Goal: Communication & Community: Ask a question

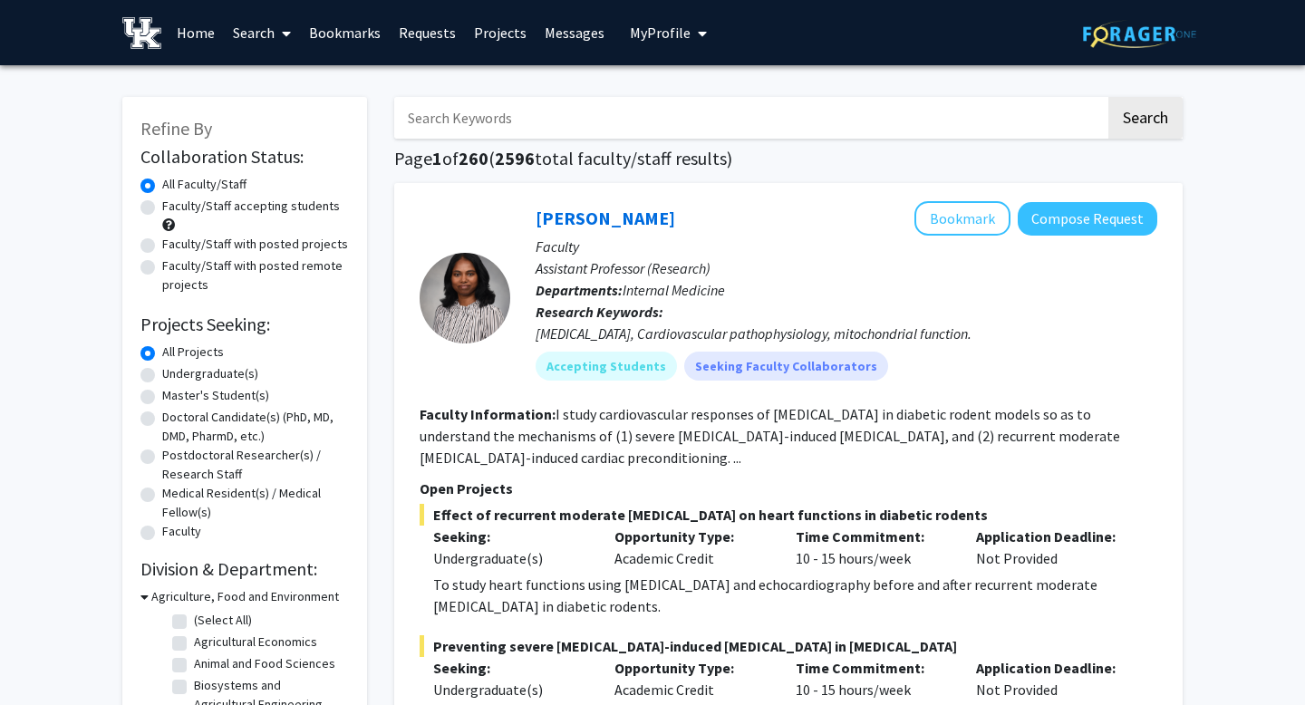
click at [700, 30] on button "My Profile" at bounding box center [668, 32] width 88 height 65
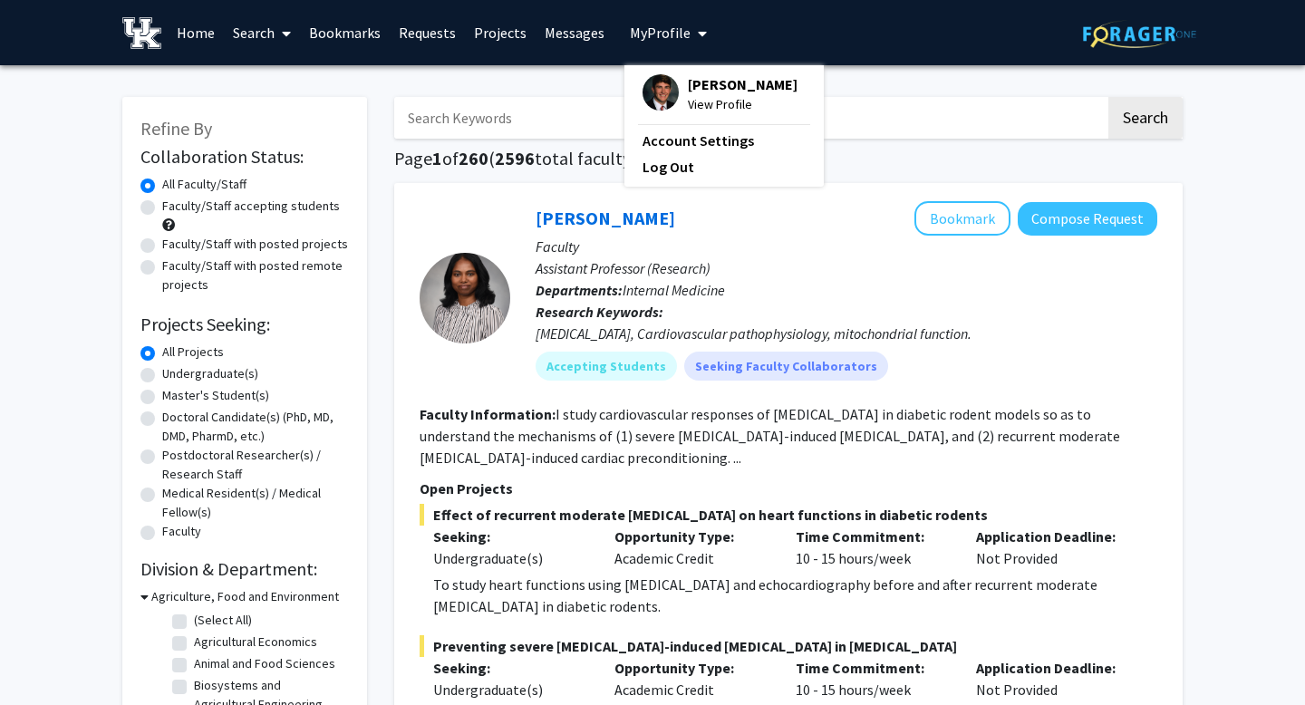
click at [727, 82] on span "[PERSON_NAME]" at bounding box center [743, 84] width 110 height 20
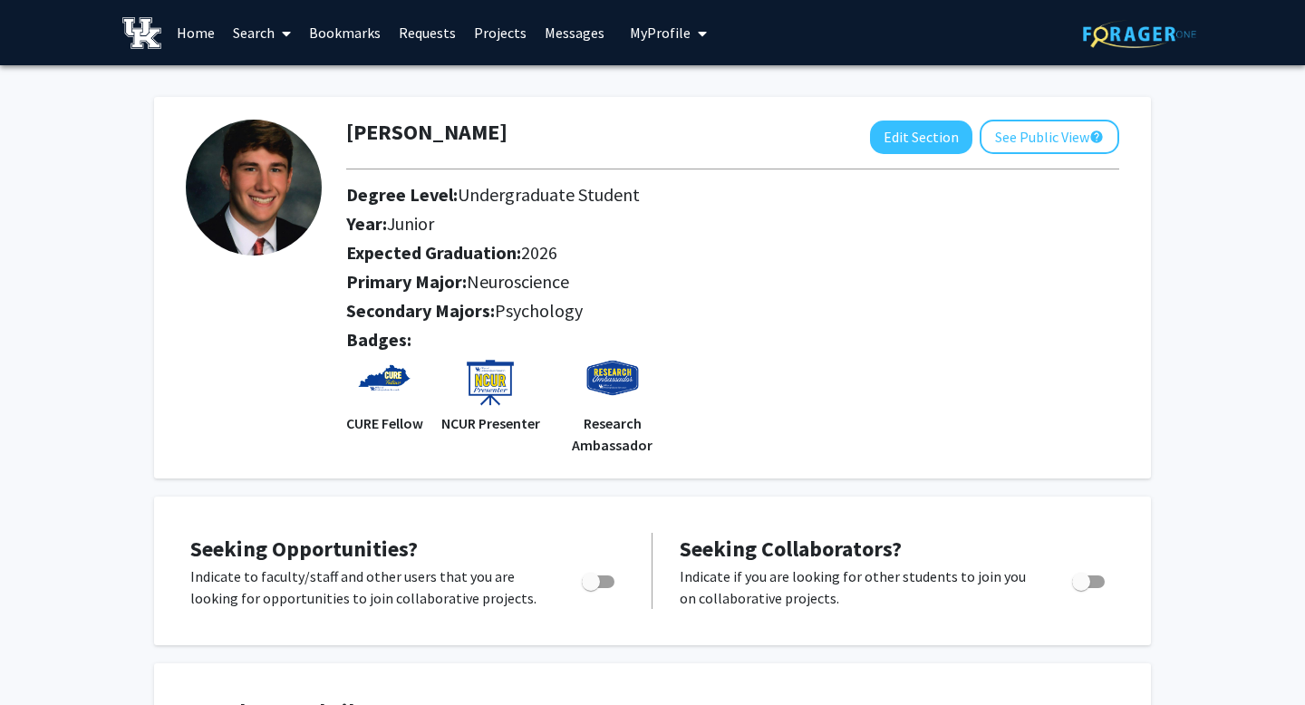
click at [262, 29] on link "Search" at bounding box center [262, 32] width 76 height 63
click at [275, 122] on span "Students" at bounding box center [279, 119] width 111 height 36
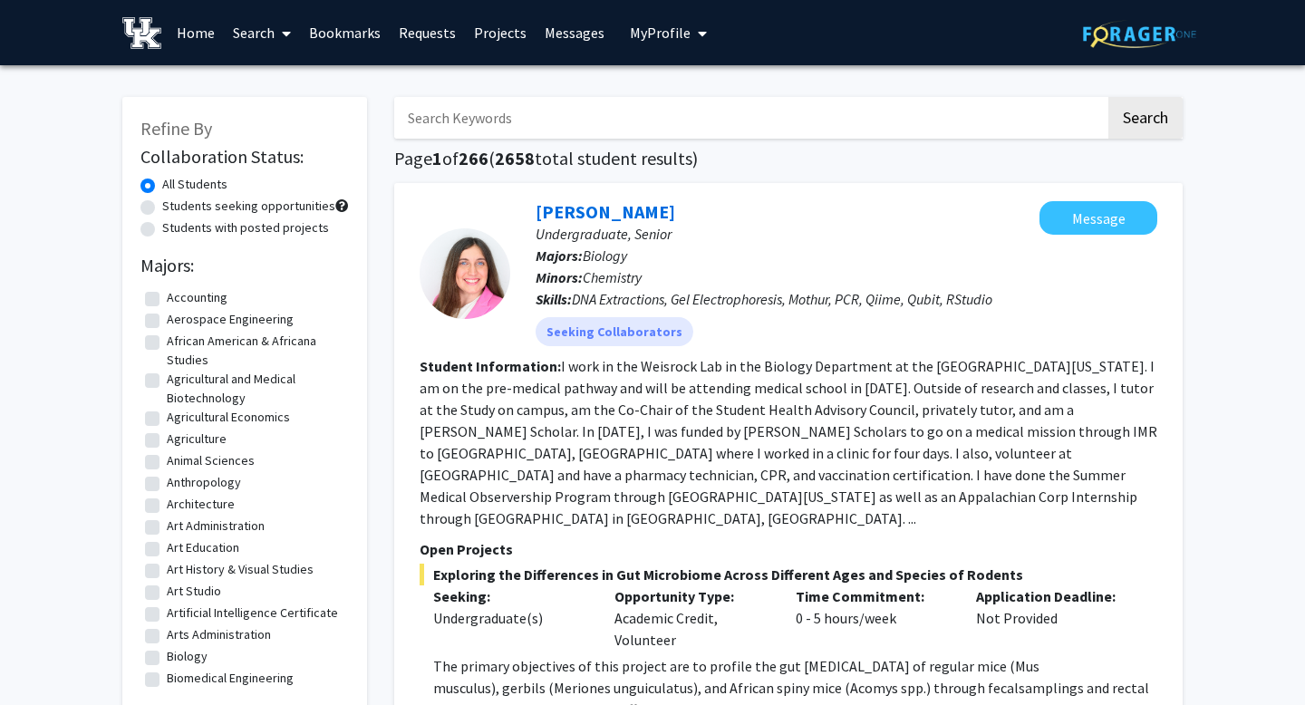
click at [251, 203] on label "Students seeking opportunities" at bounding box center [248, 206] width 173 height 19
click at [174, 203] on input "Students seeking opportunities" at bounding box center [168, 203] width 12 height 12
radio input "true"
click at [242, 226] on label "Students with posted projects" at bounding box center [245, 227] width 167 height 19
click at [174, 226] on input "Students with posted projects" at bounding box center [168, 224] width 12 height 12
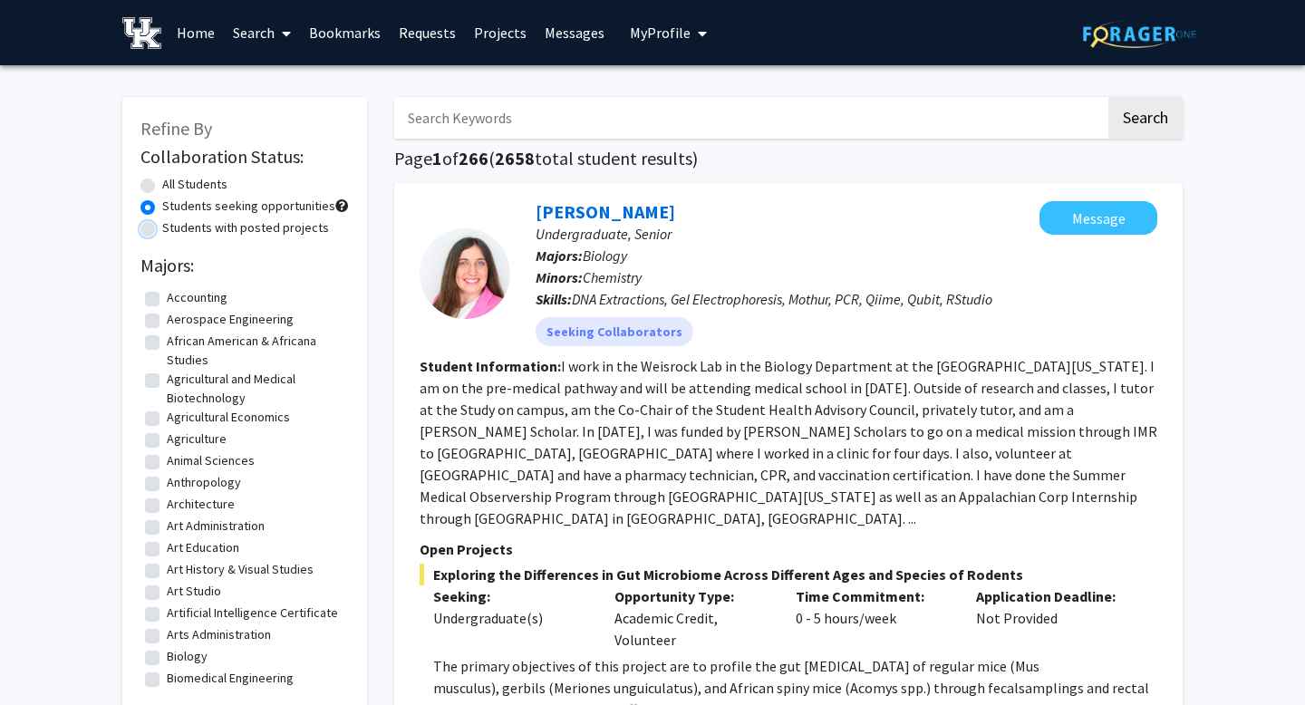
radio input "true"
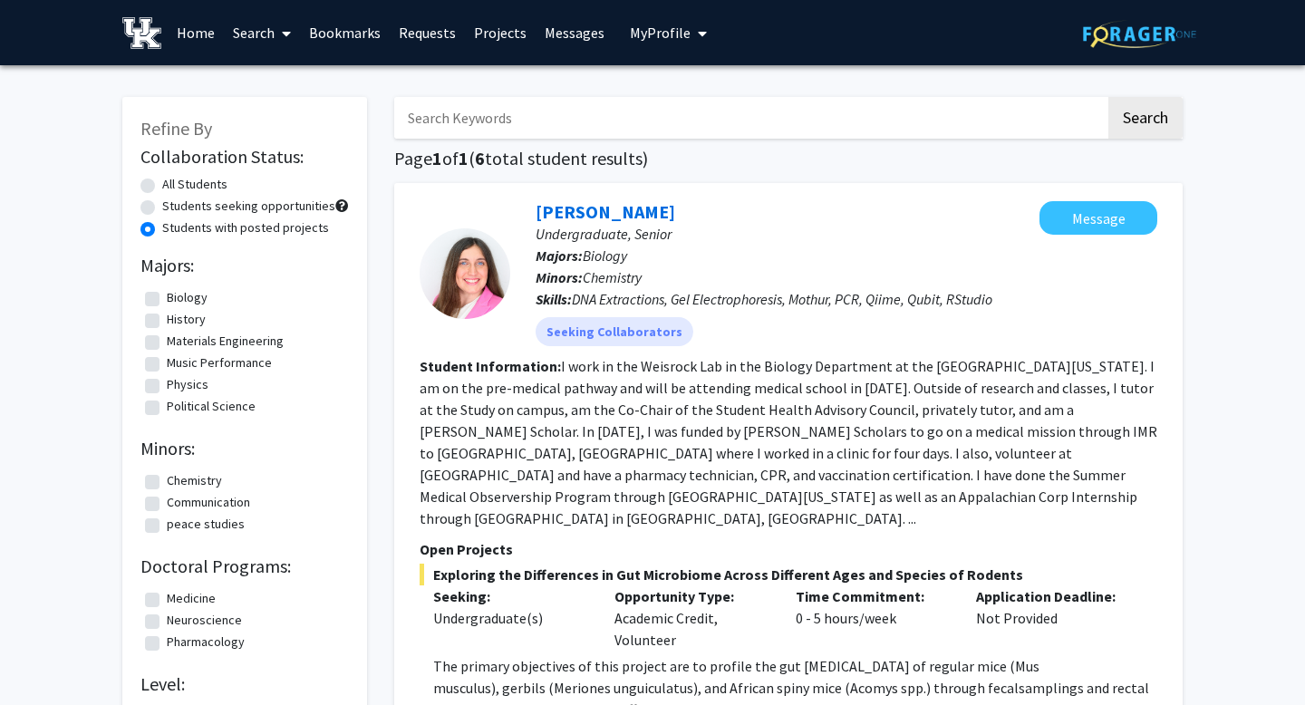
click at [236, 22] on link "Search" at bounding box center [262, 32] width 76 height 63
click at [284, 93] on span "Faculty/Staff" at bounding box center [290, 83] width 133 height 36
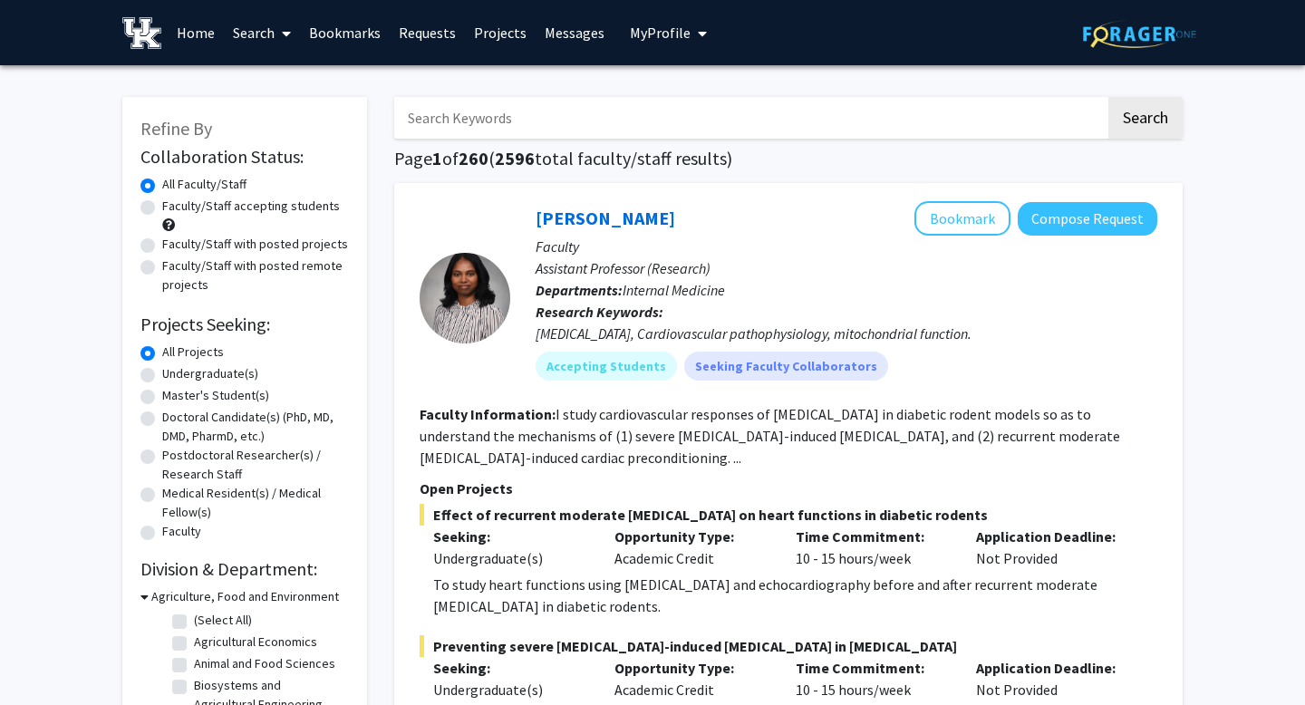
click at [266, 263] on label "Faculty/Staff with posted remote projects" at bounding box center [255, 275] width 187 height 38
click at [174, 263] on input "Faculty/Staff with posted remote projects" at bounding box center [168, 262] width 12 height 12
radio input "true"
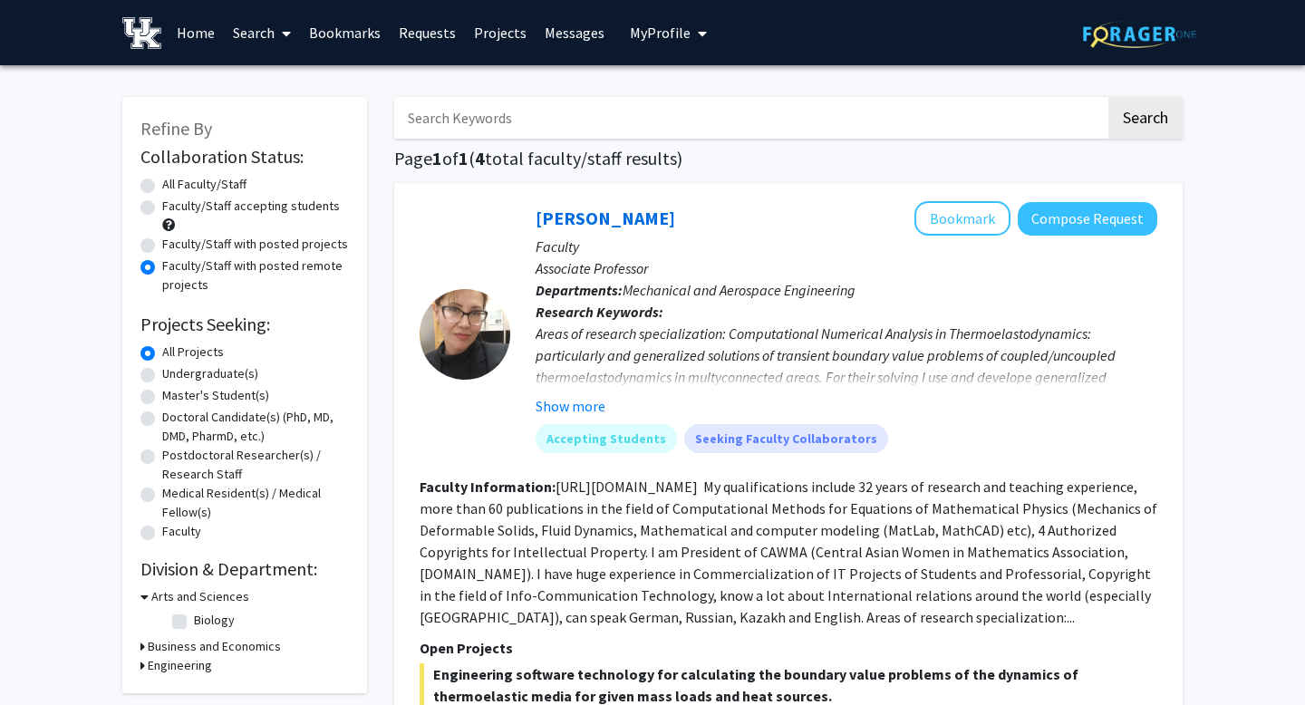
click at [221, 183] on label "All Faculty/Staff" at bounding box center [204, 184] width 84 height 19
click at [174, 183] on input "All Faculty/Staff" at bounding box center [168, 181] width 12 height 12
radio input "true"
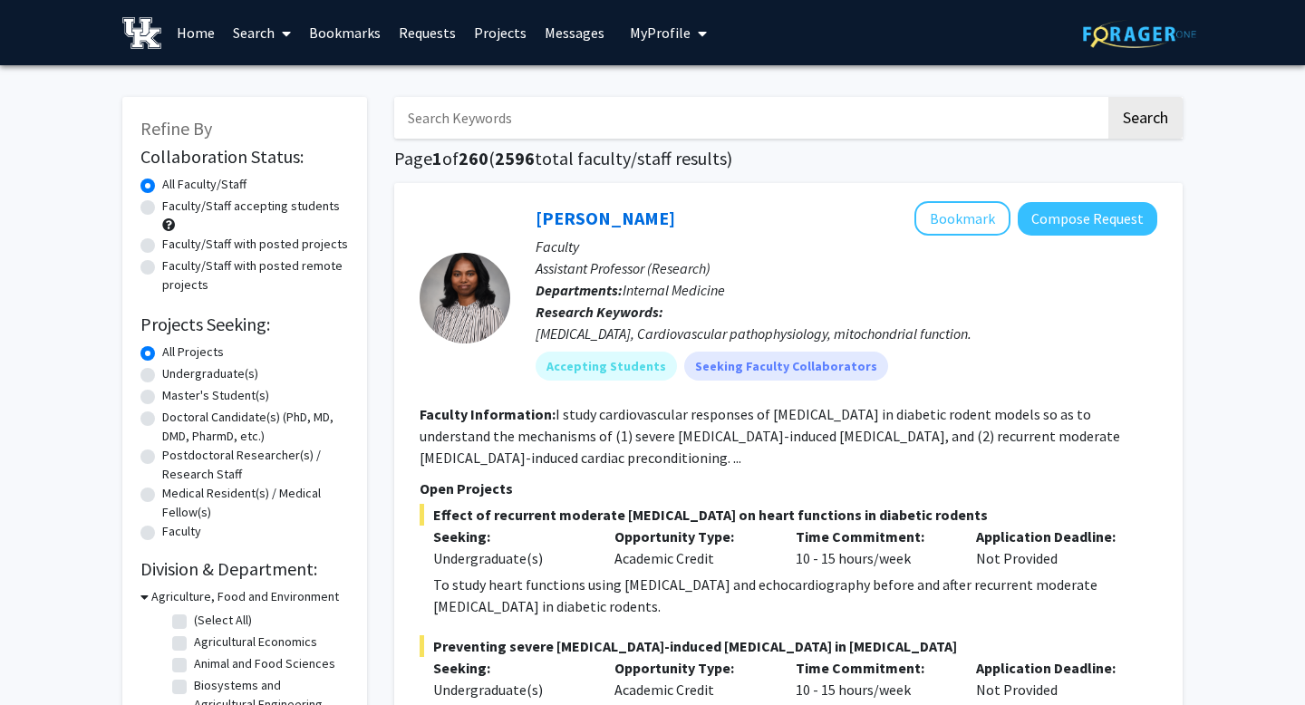
click at [273, 242] on label "Faculty/Staff with posted projects" at bounding box center [255, 244] width 186 height 19
click at [174, 242] on input "Faculty/Staff with posted projects" at bounding box center [168, 241] width 12 height 12
radio input "true"
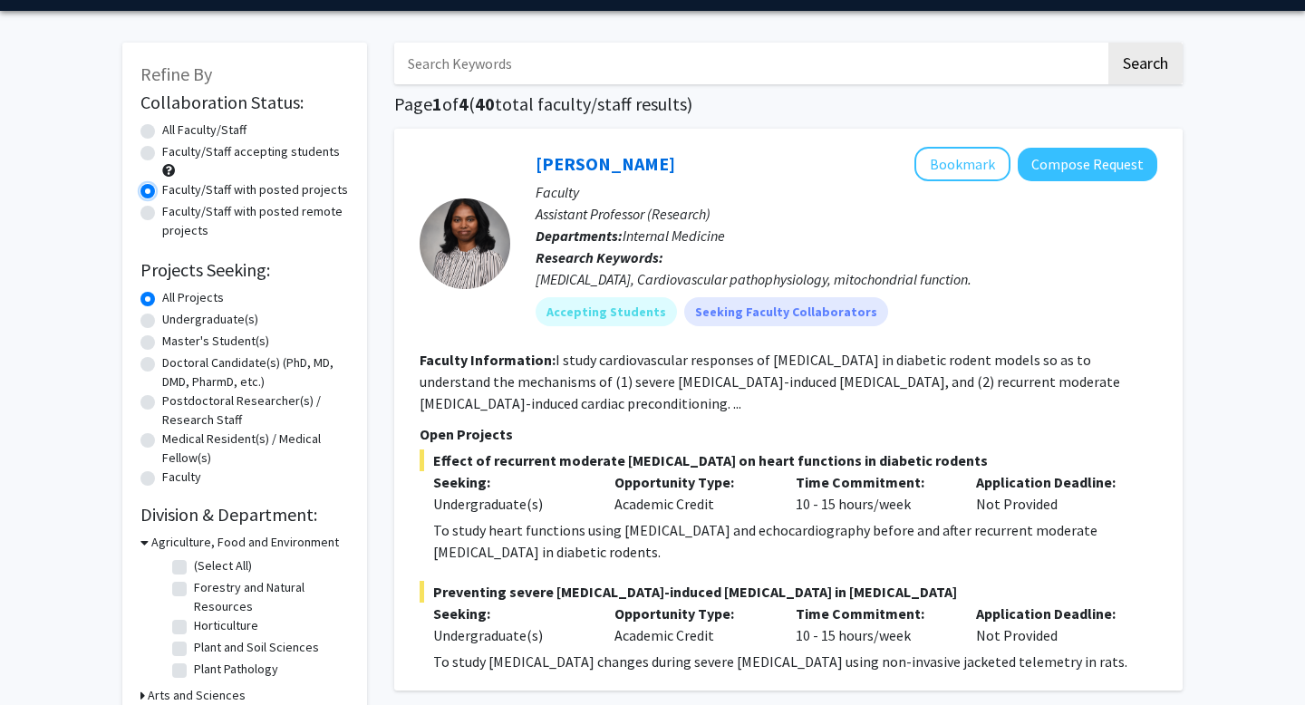
scroll to position [46, 0]
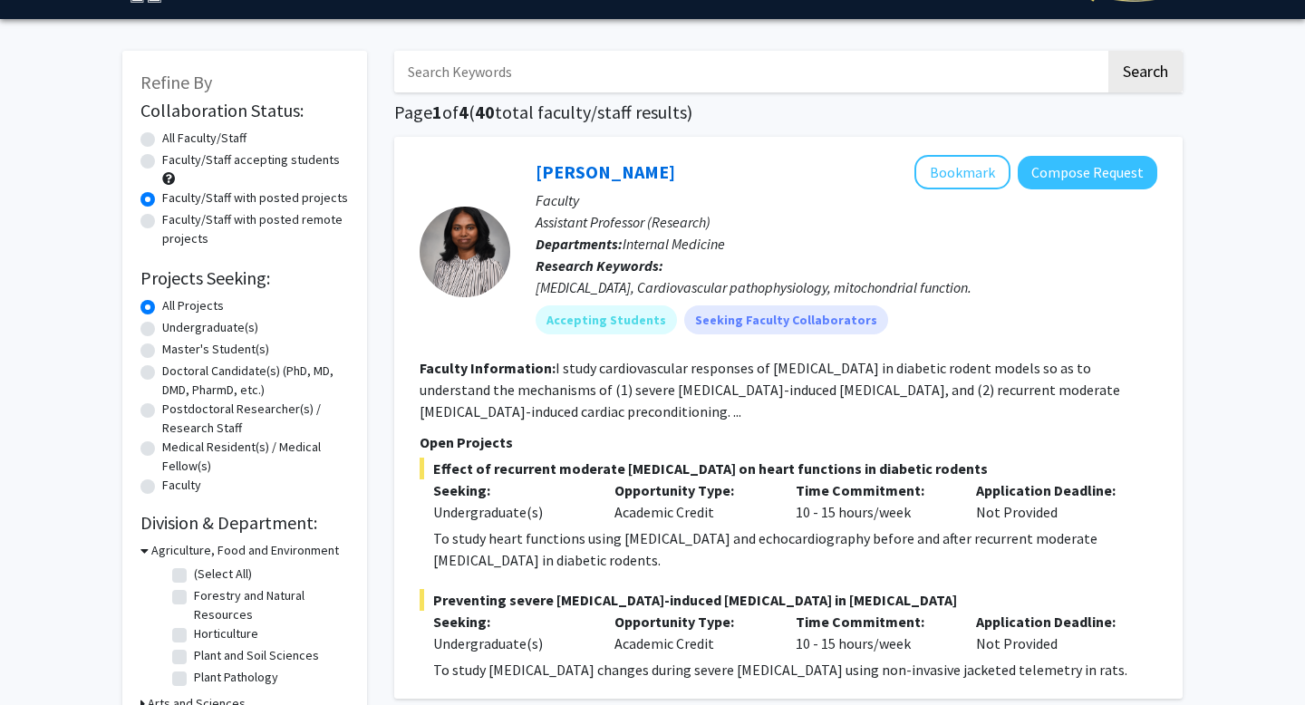
click at [526, 117] on h1 "Page 1 of 4 ( 40 total faculty/staff results)" at bounding box center [788, 112] width 788 height 22
click at [593, 108] on h1 "Page 1 of 4 ( 40 total faculty/staff results)" at bounding box center [788, 112] width 788 height 22
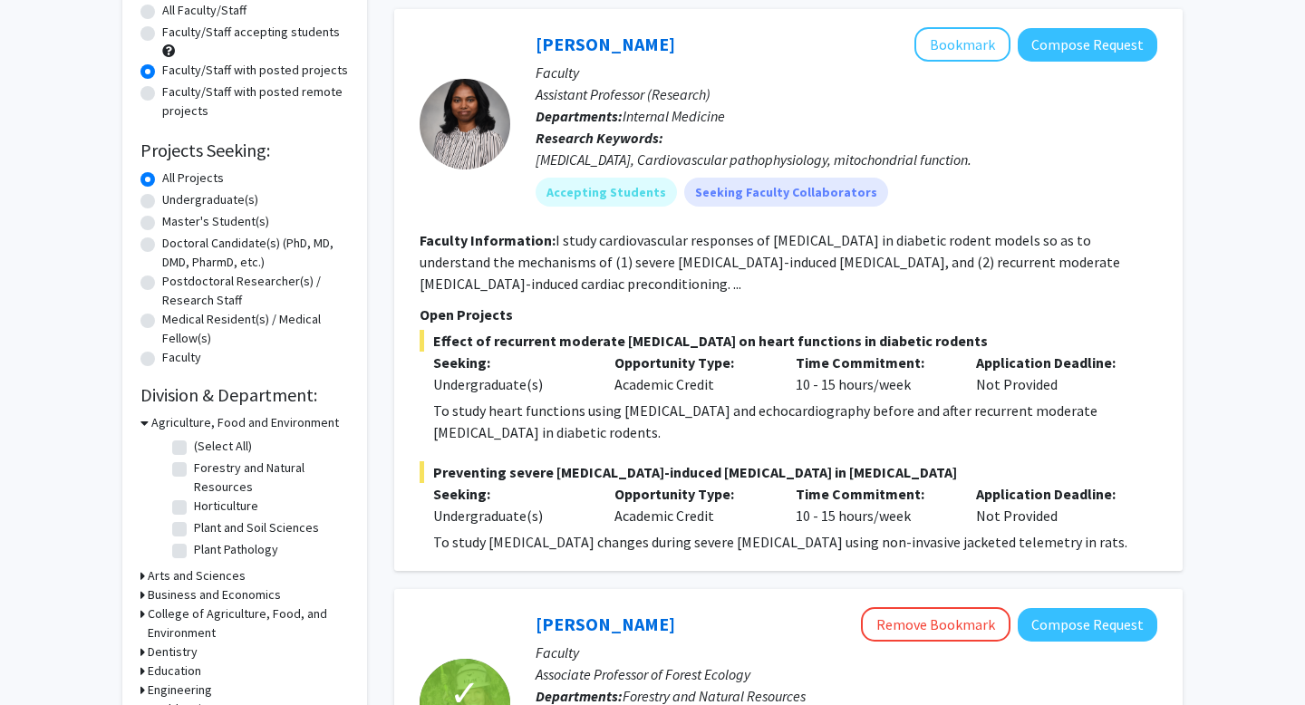
scroll to position [173, 0]
click at [600, 50] on link "[PERSON_NAME]" at bounding box center [605, 45] width 140 height 23
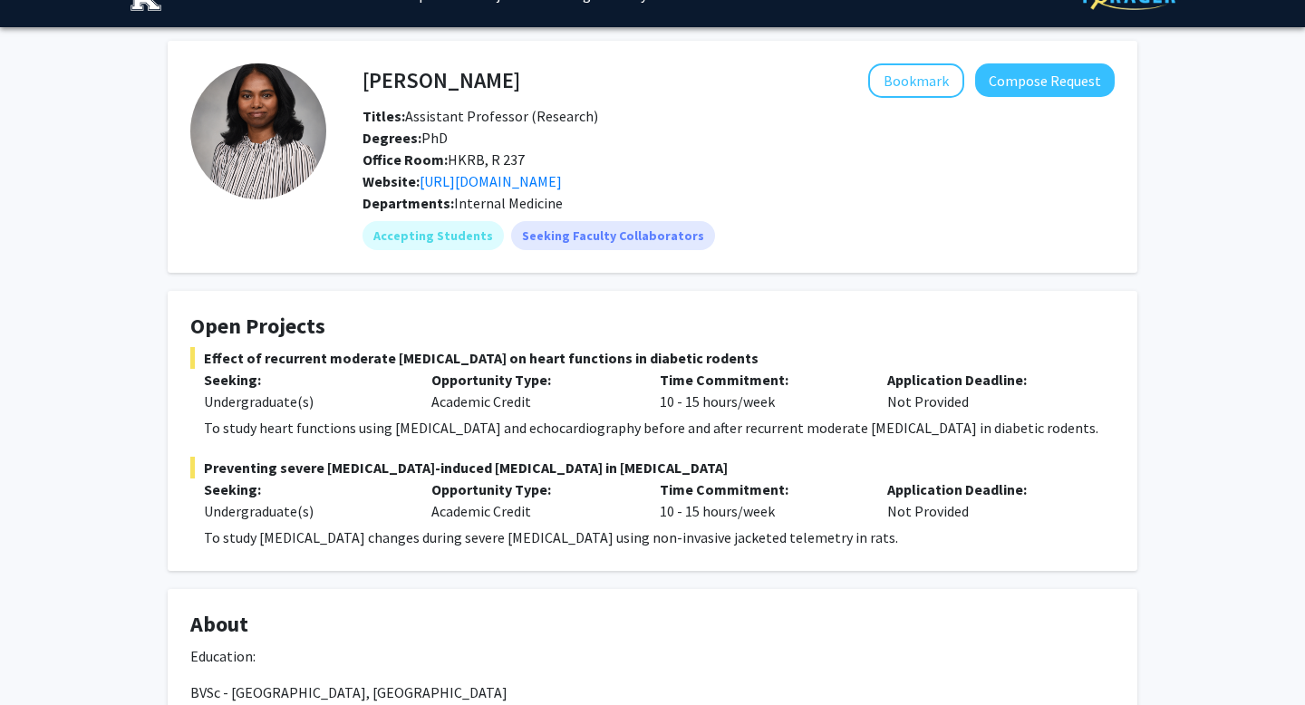
scroll to position [34, 0]
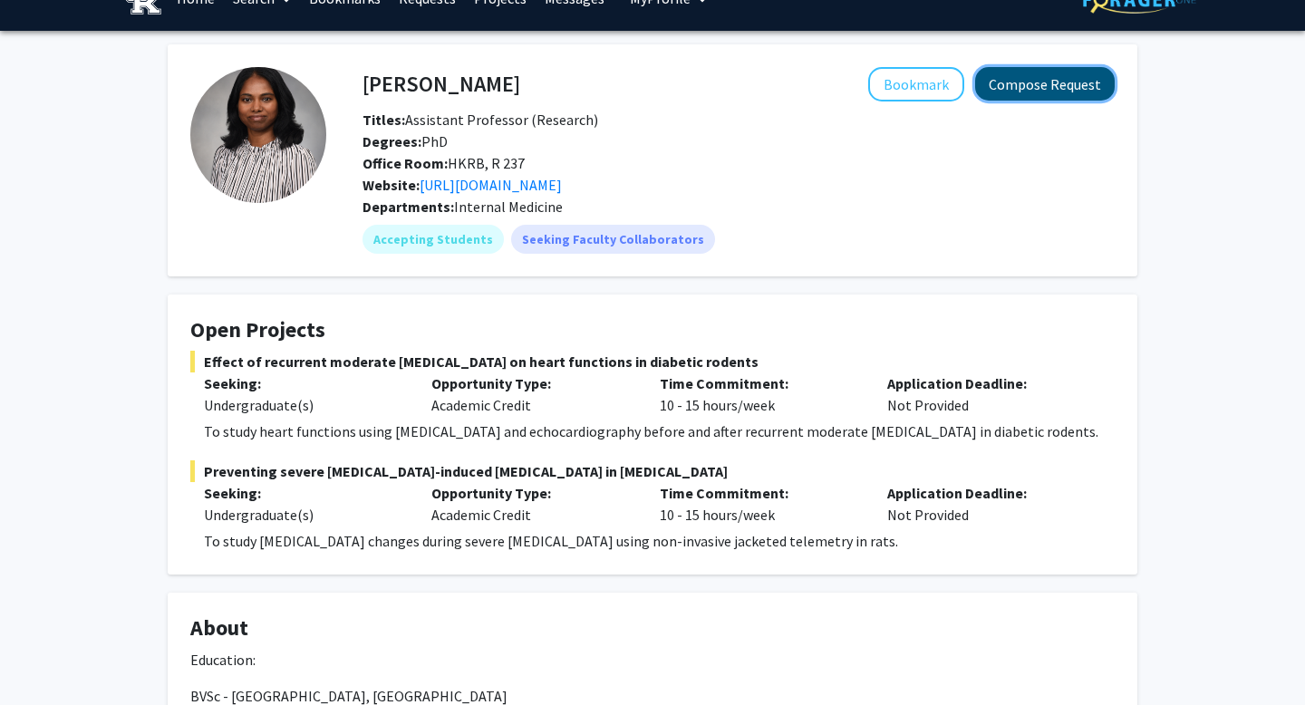
click at [988, 80] on button "Compose Request" at bounding box center [1045, 84] width 140 height 34
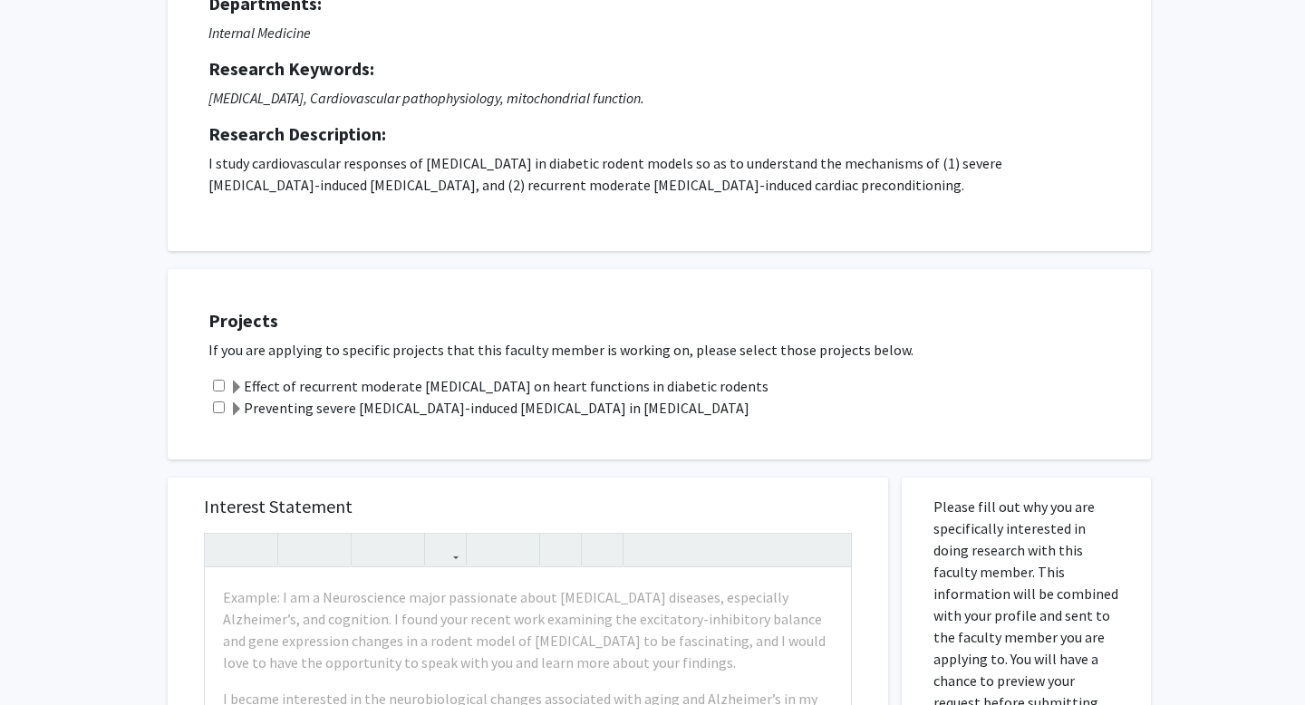
scroll to position [295, 0]
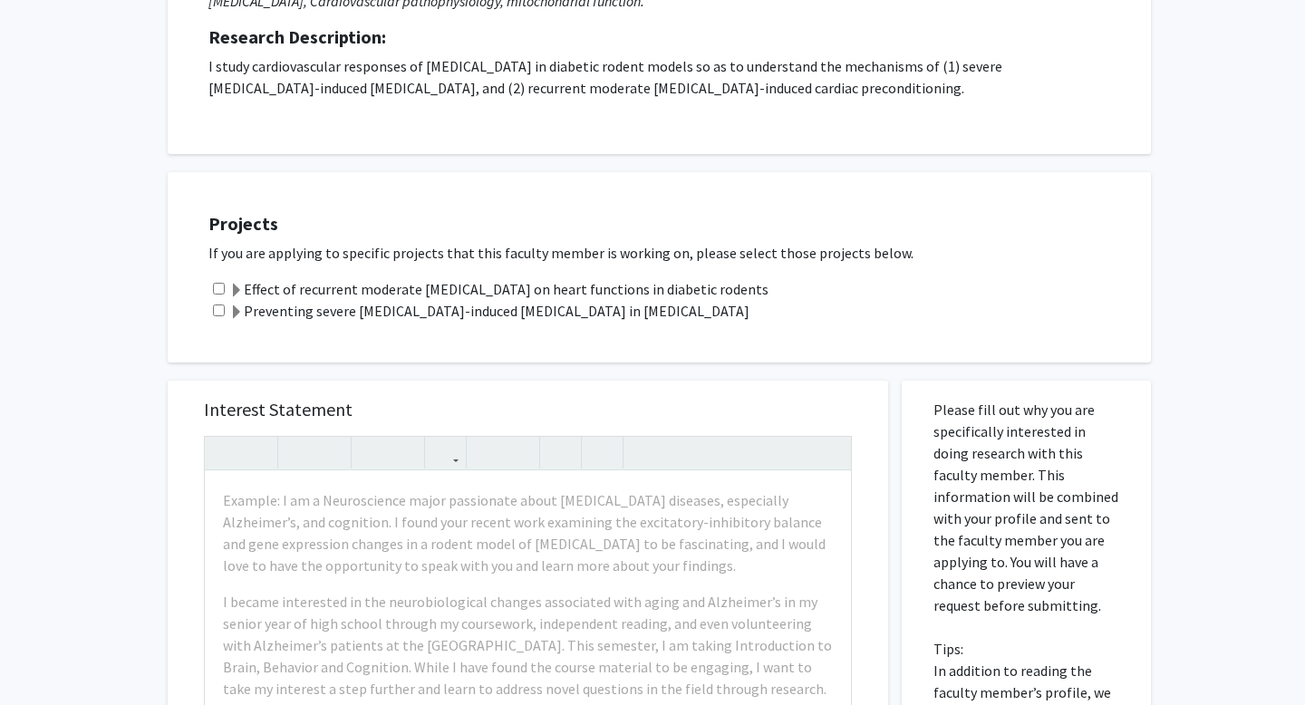
click at [537, 291] on label "Effect of recurrent moderate [MEDICAL_DATA] on heart functions in diabetic rode…" at bounding box center [498, 289] width 539 height 22
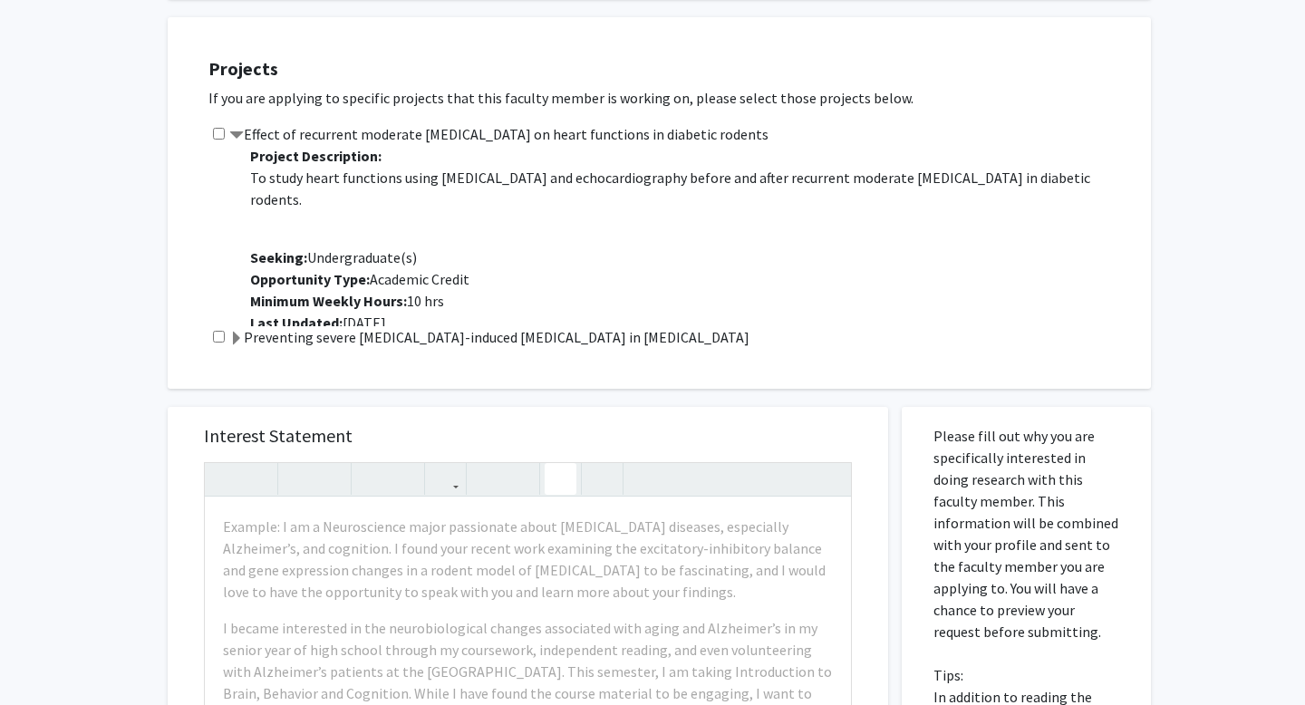
scroll to position [631, 0]
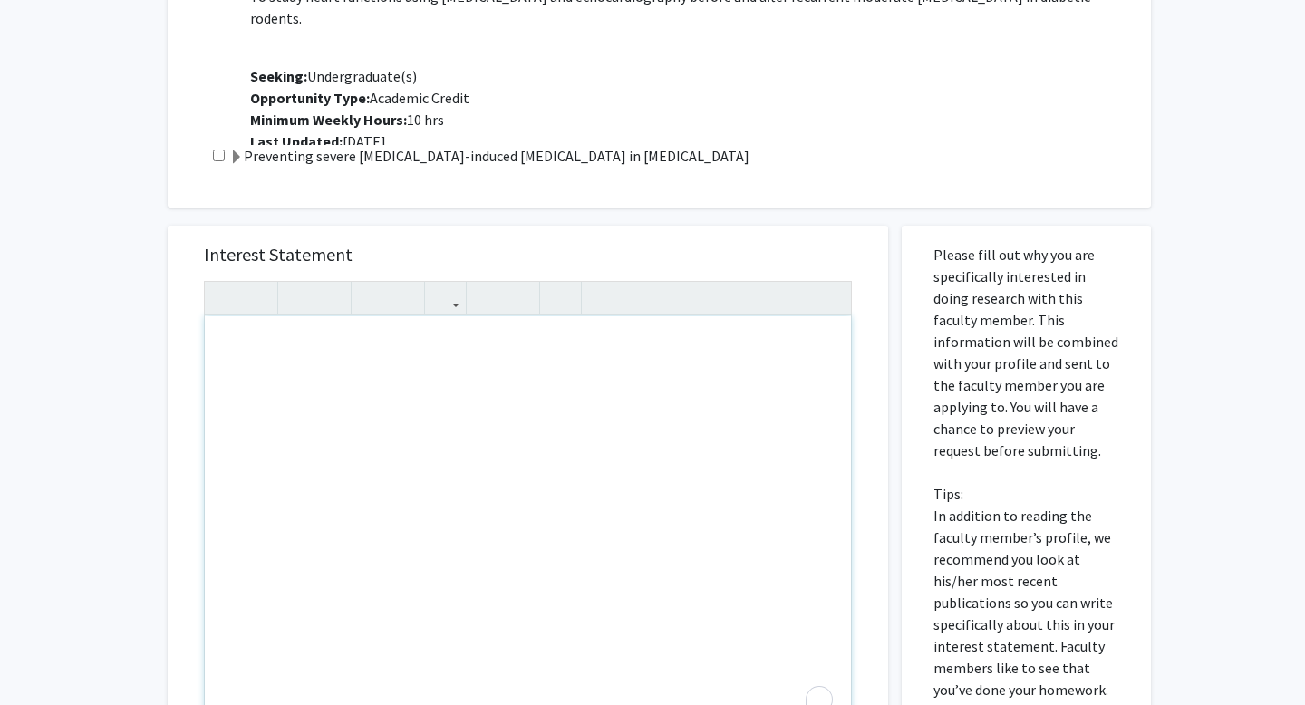
click at [510, 422] on div "To enrich screen reader interactions, please activate Accessibility in Grammarl…" at bounding box center [528, 523] width 646 height 415
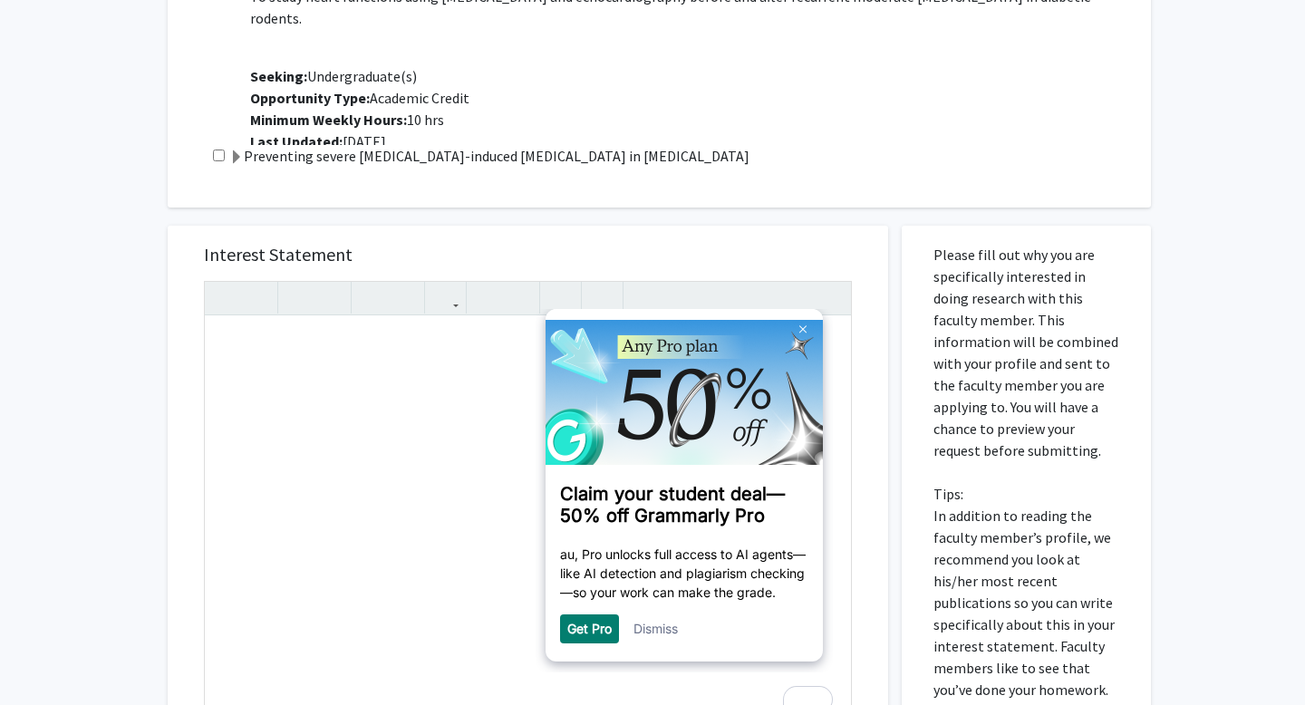
click at [654, 635] on link "Dismiss" at bounding box center [655, 628] width 44 height 15
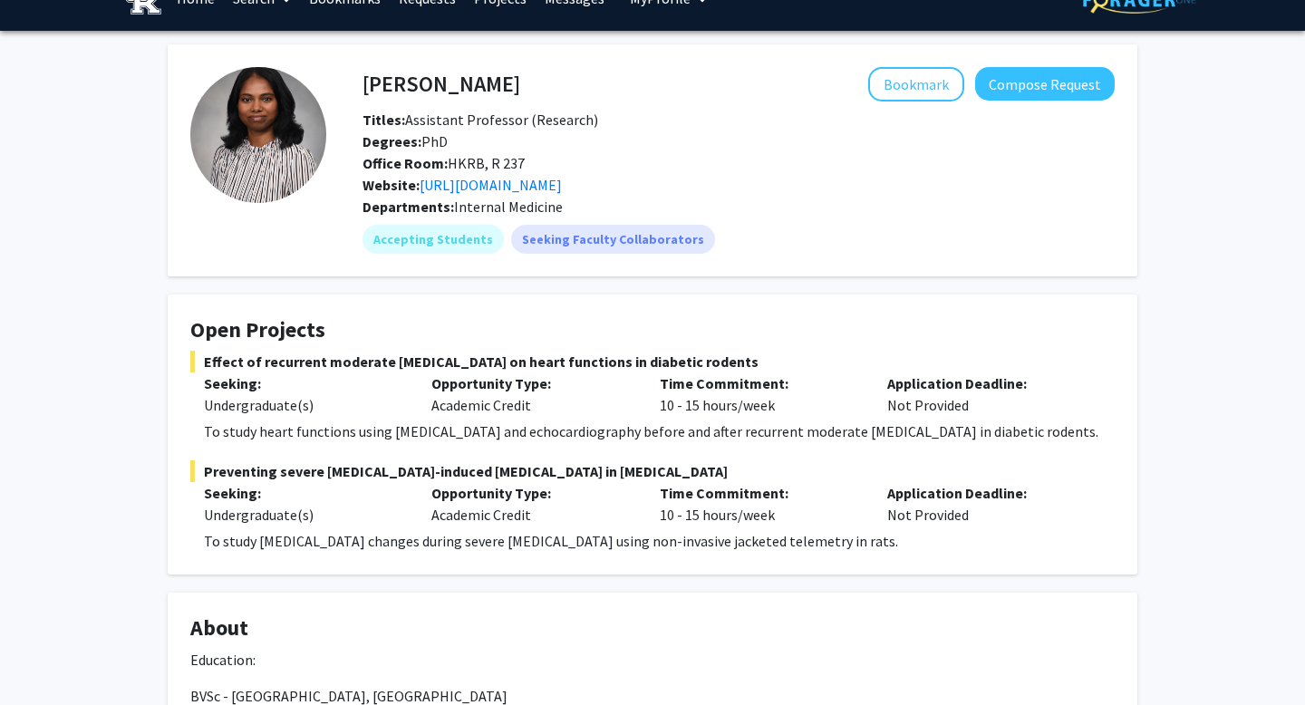
scroll to position [29, 0]
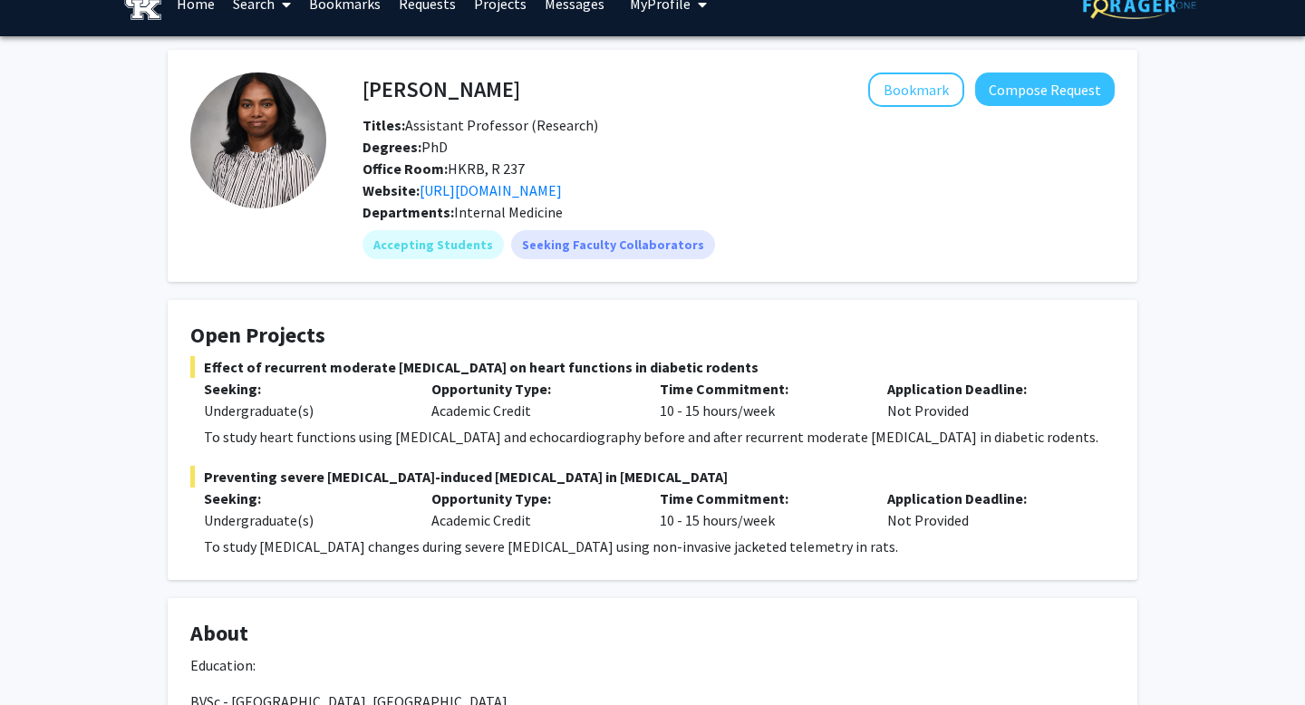
click at [244, 5] on link "Search" at bounding box center [262, 3] width 76 height 63
click at [278, 55] on span "Faculty/Staff" at bounding box center [290, 54] width 133 height 36
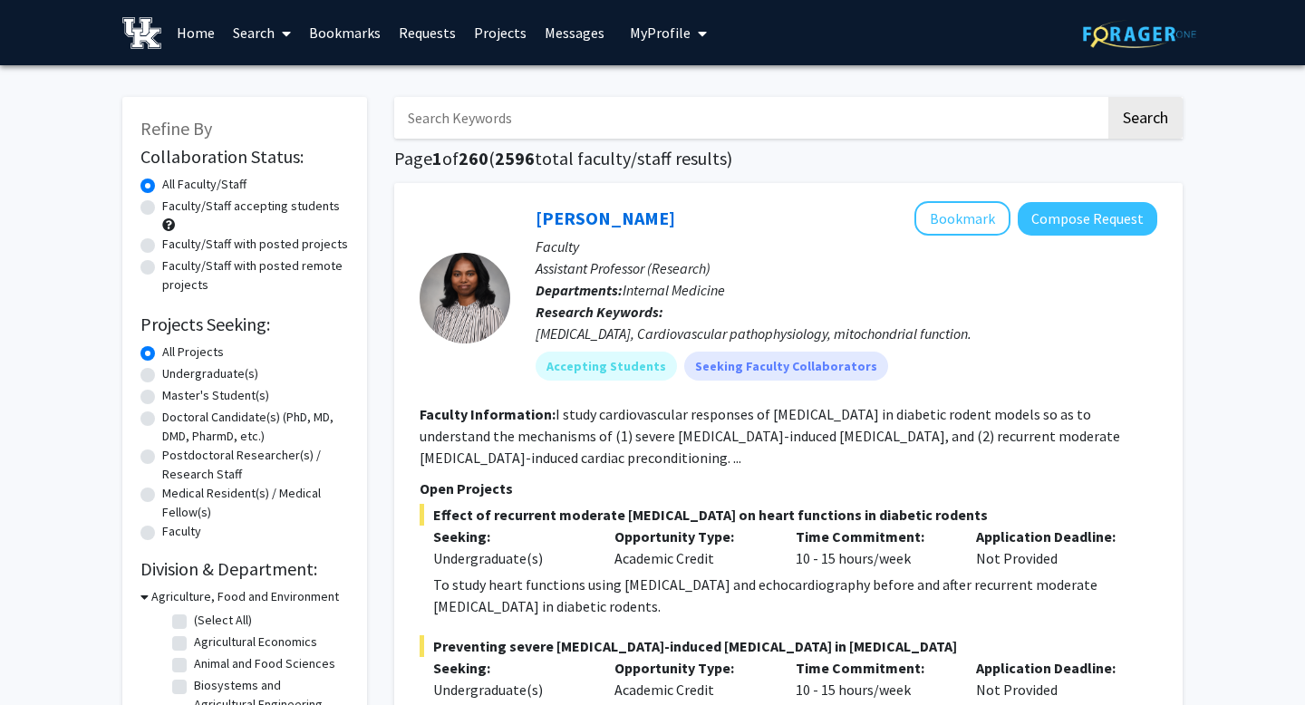
click at [274, 243] on label "Faculty/Staff with posted projects" at bounding box center [255, 244] width 186 height 19
click at [174, 243] on input "Faculty/Staff with posted projects" at bounding box center [168, 241] width 12 height 12
radio input "true"
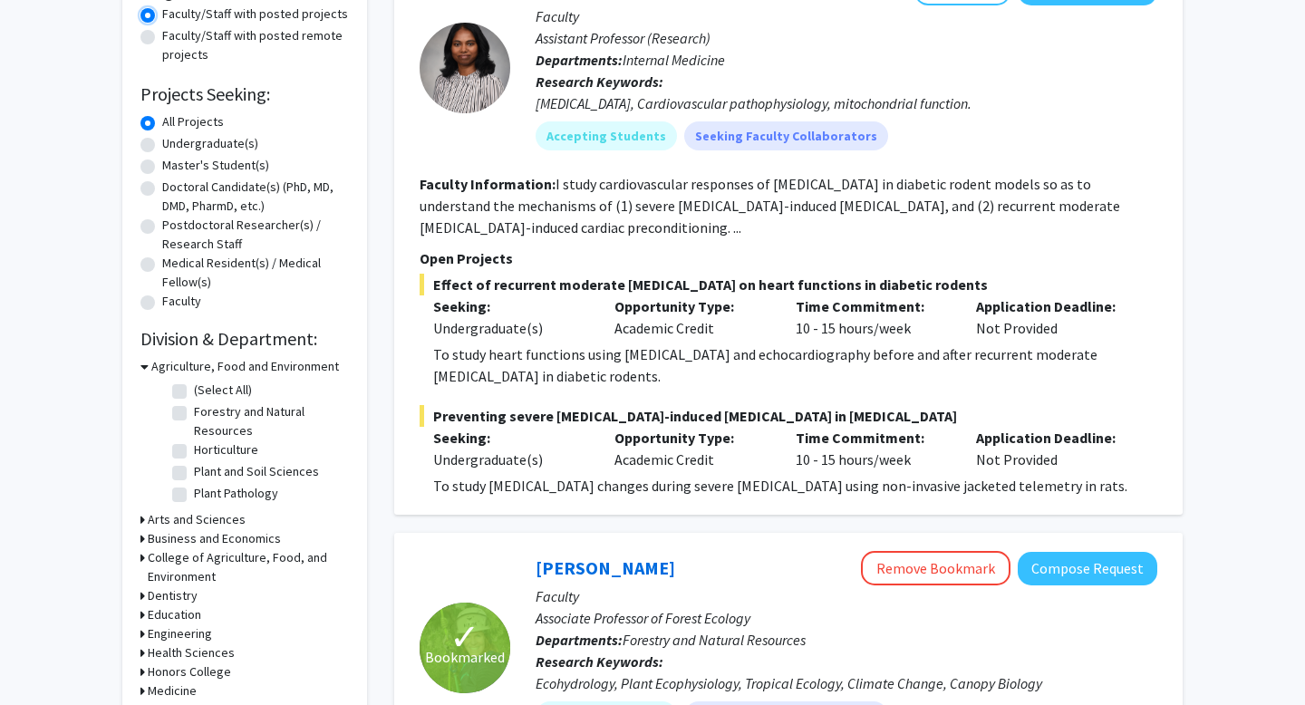
scroll to position [245, 0]
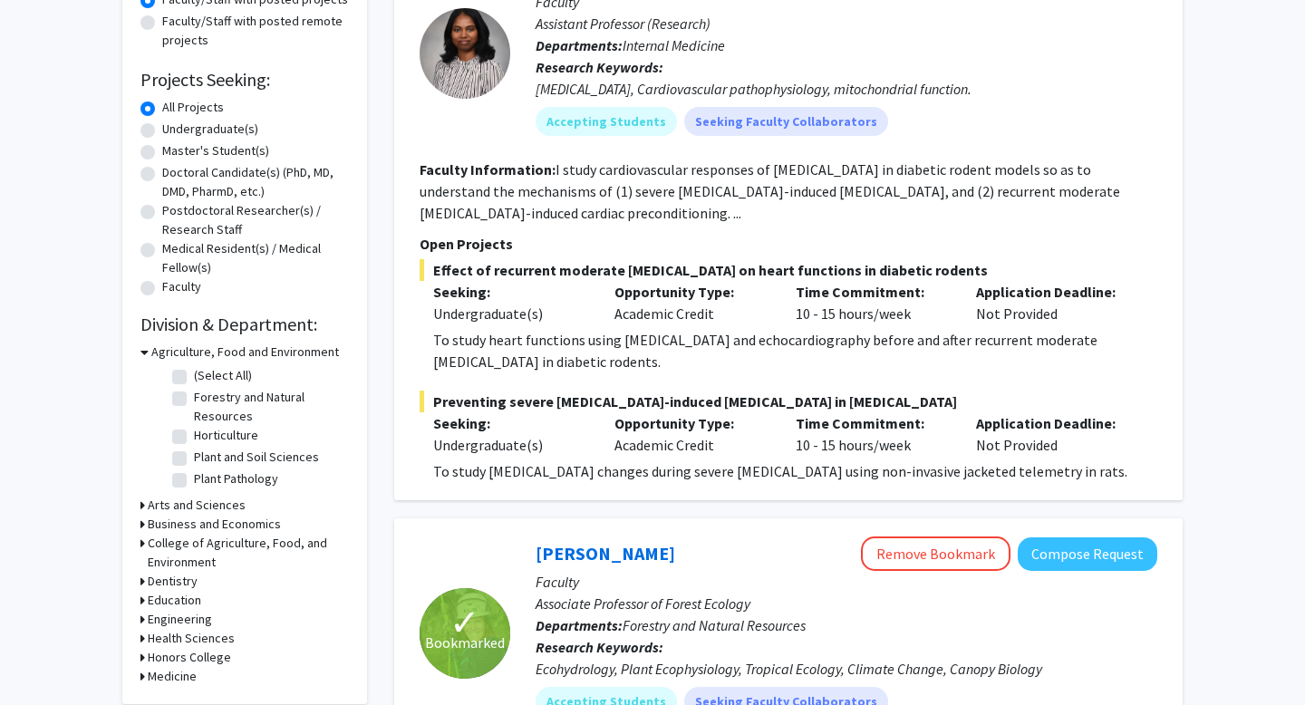
click at [212, 521] on h3 "Business and Economics" at bounding box center [214, 524] width 133 height 19
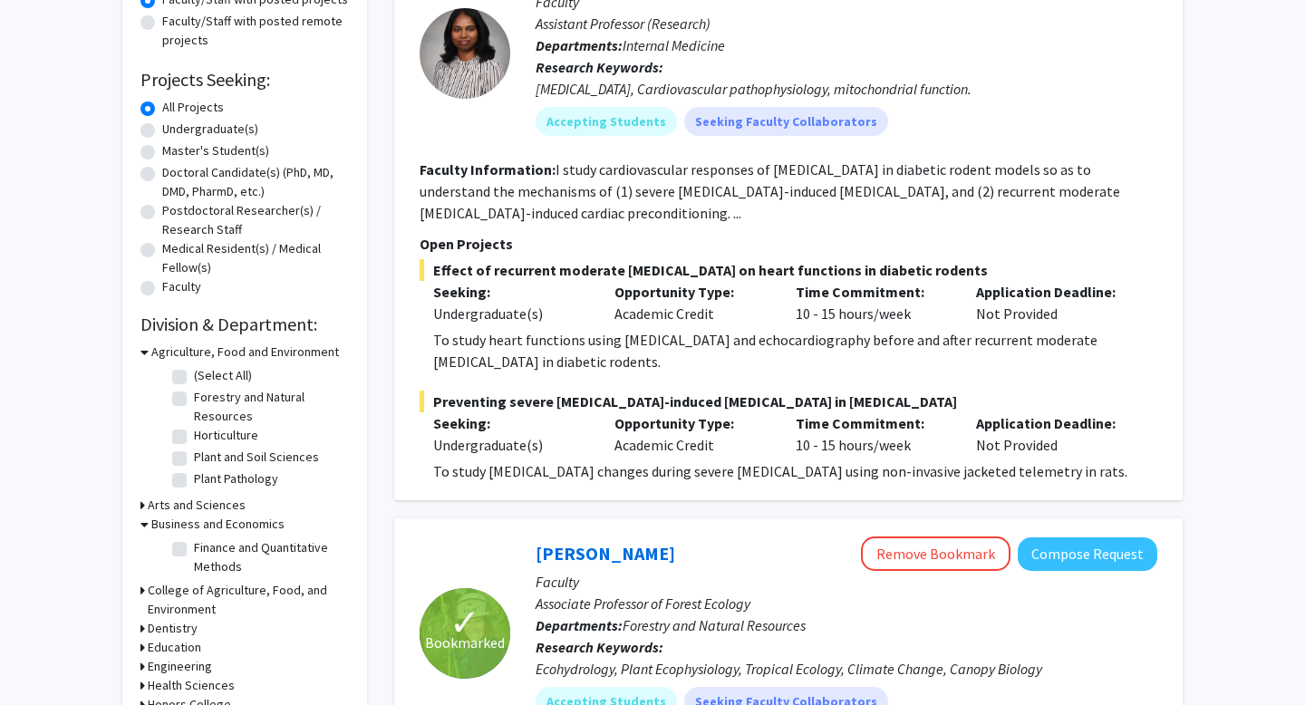
scroll to position [254, 0]
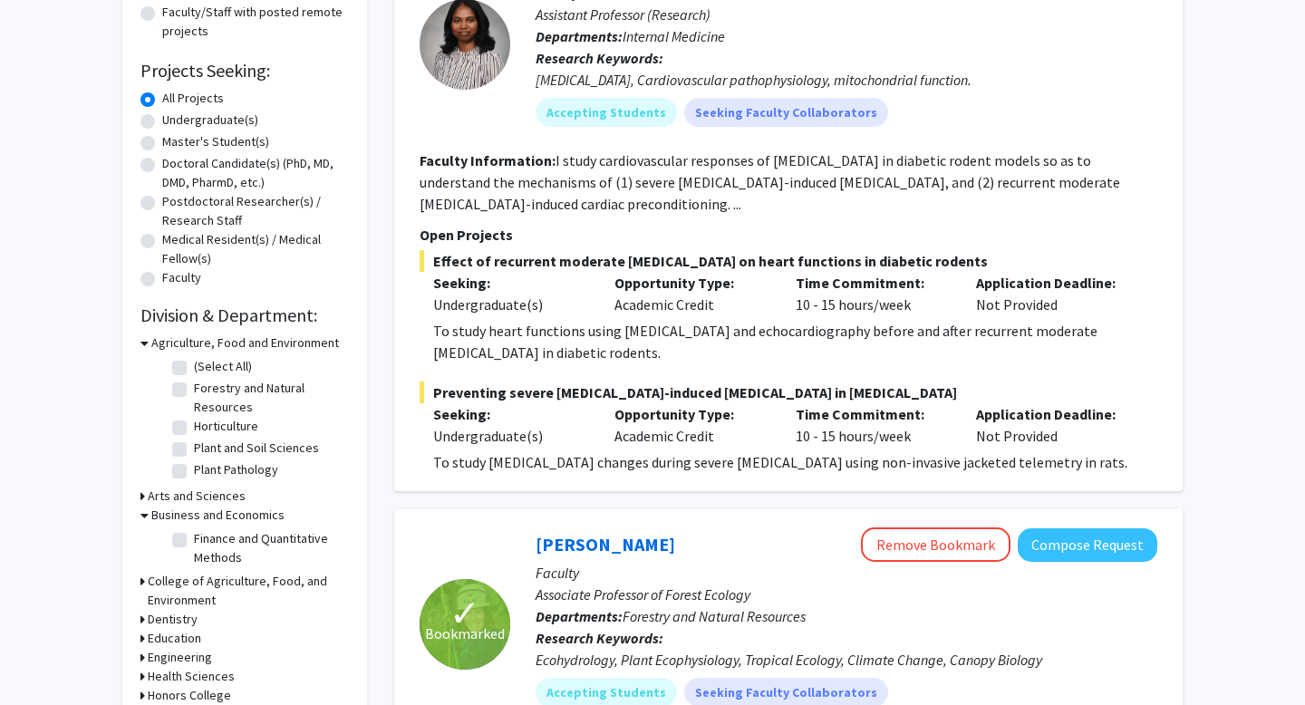
click at [231, 534] on label "Finance and Quantitative Methods" at bounding box center [269, 548] width 150 height 38
click at [206, 534] on input "Finance and Quantitative Methods" at bounding box center [200, 535] width 12 height 12
checkbox input "true"
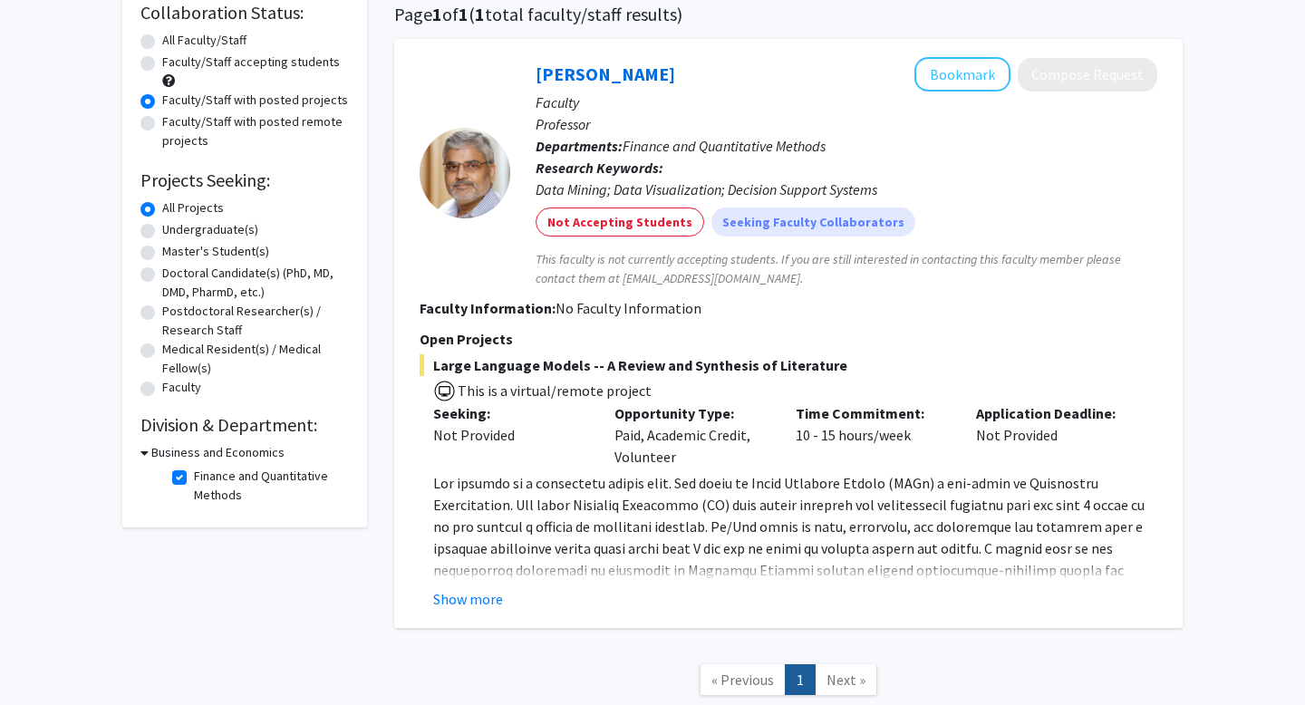
scroll to position [145, 0]
click at [228, 452] on h3 "Business and Economics" at bounding box center [217, 451] width 133 height 19
click at [218, 448] on h3 "Business and Economics" at bounding box center [214, 451] width 133 height 19
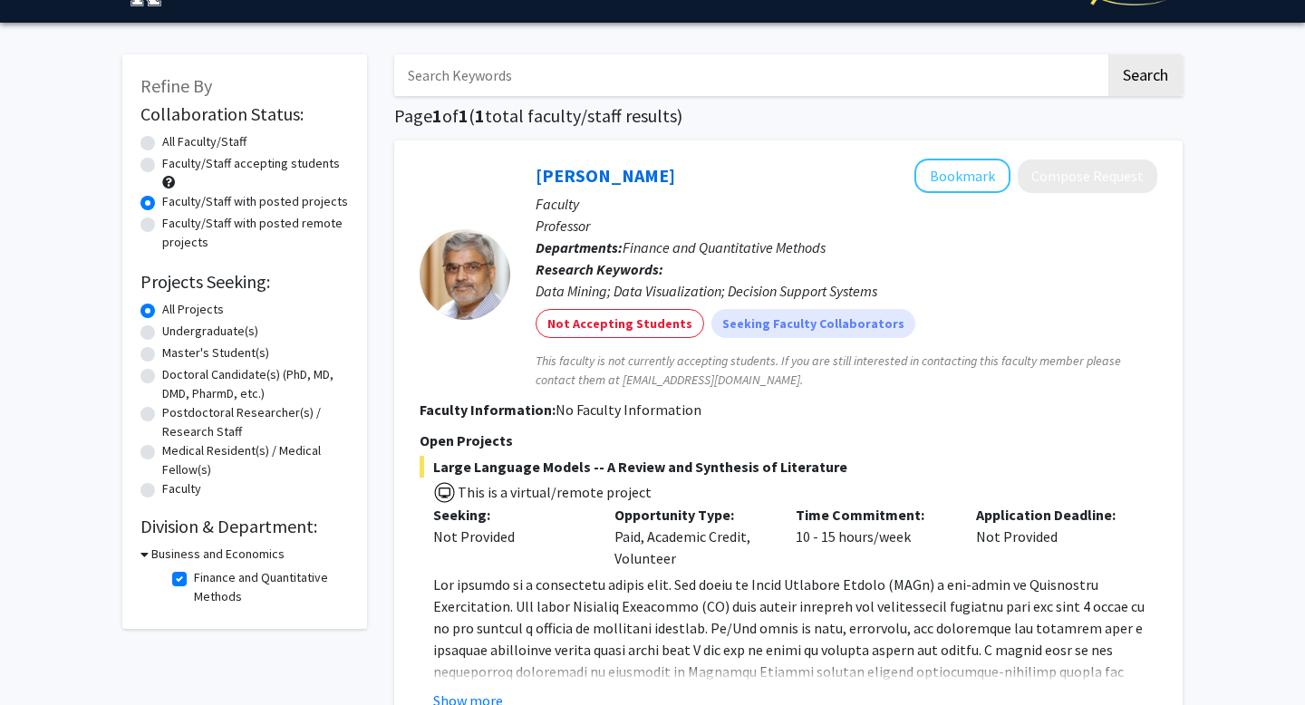
scroll to position [0, 0]
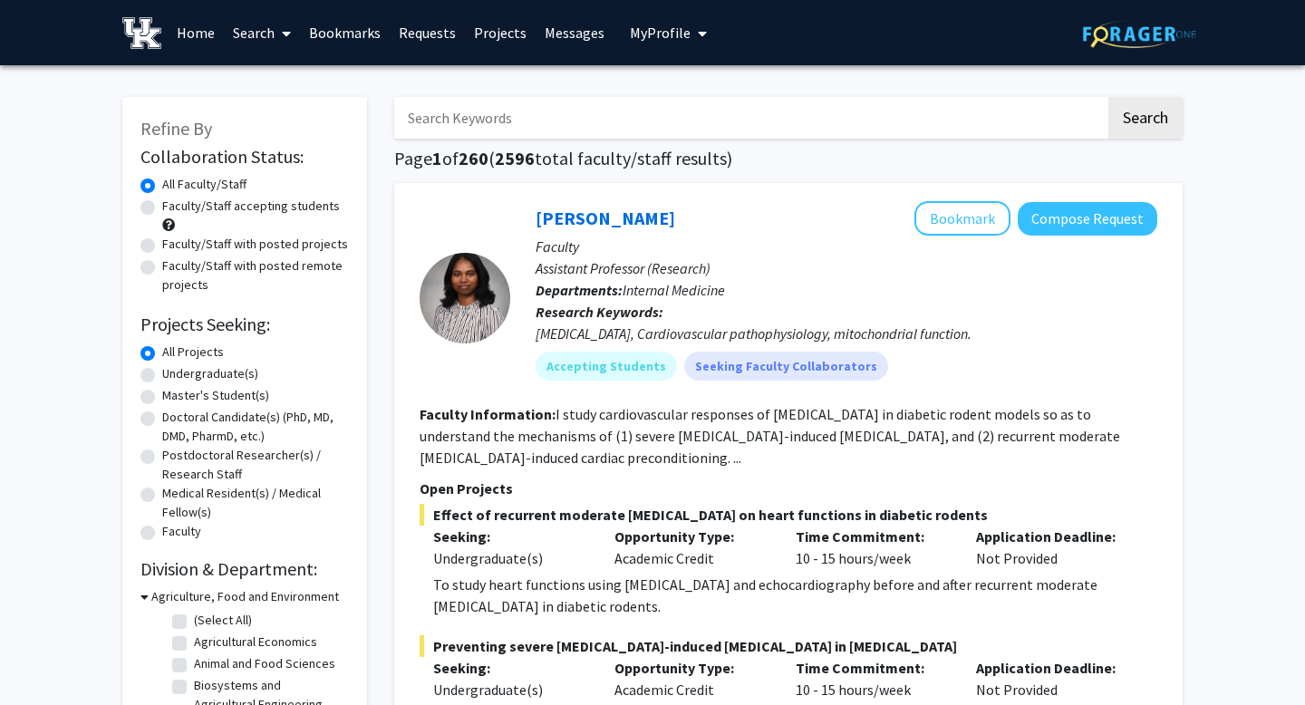
click at [314, 242] on label "Faculty/Staff with posted projects" at bounding box center [255, 244] width 186 height 19
click at [174, 242] on input "Faculty/Staff with posted projects" at bounding box center [168, 241] width 12 height 12
radio input "true"
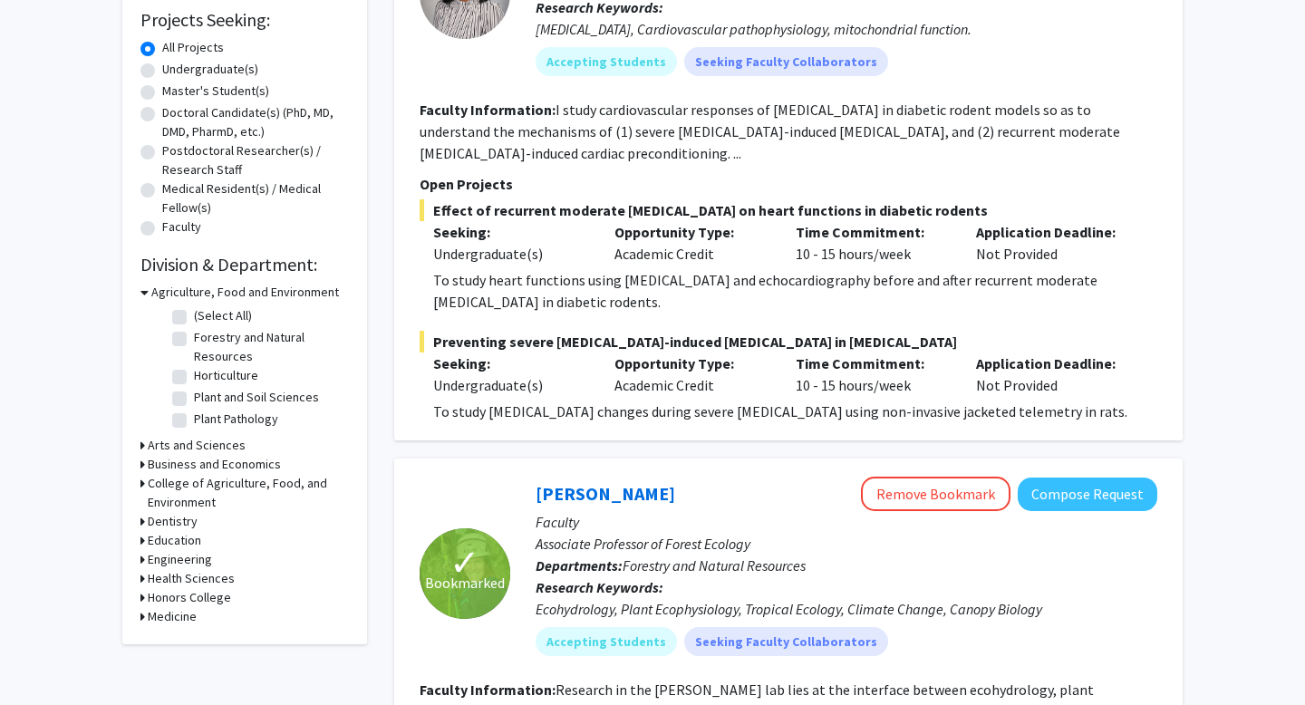
scroll to position [442, 0]
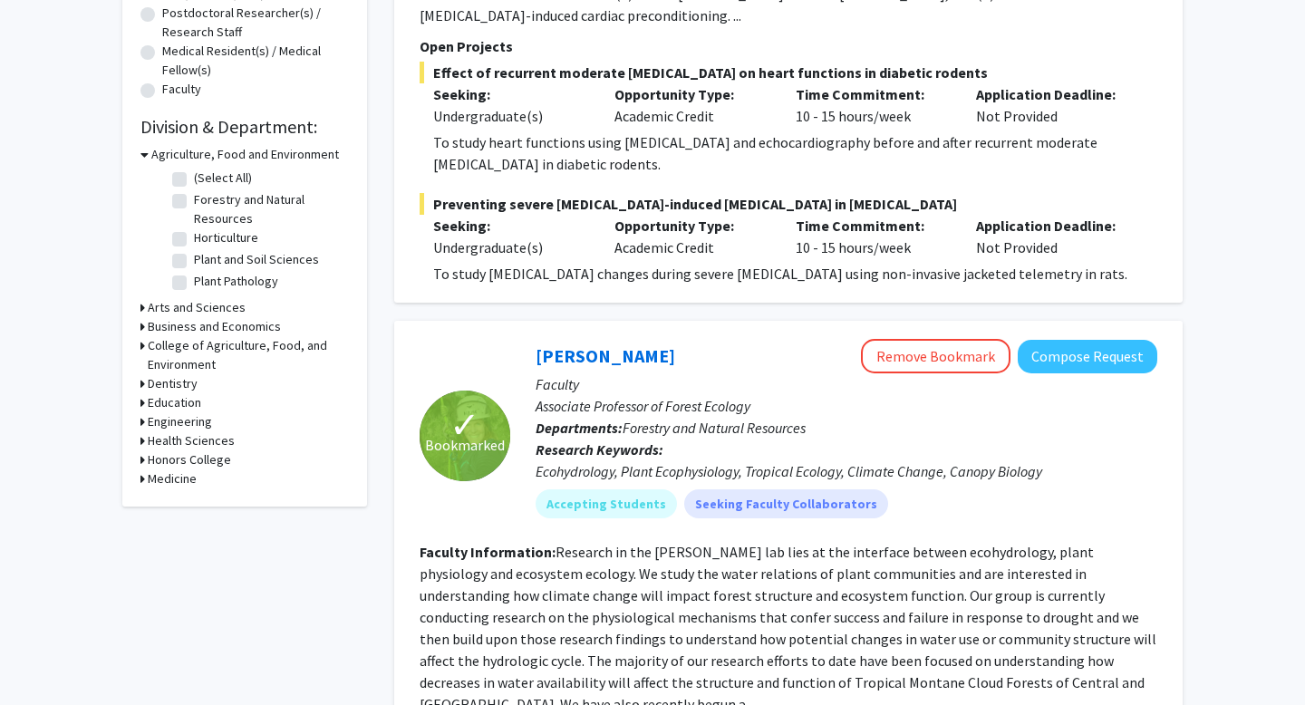
click at [171, 482] on h3 "Medicine" at bounding box center [172, 478] width 49 height 19
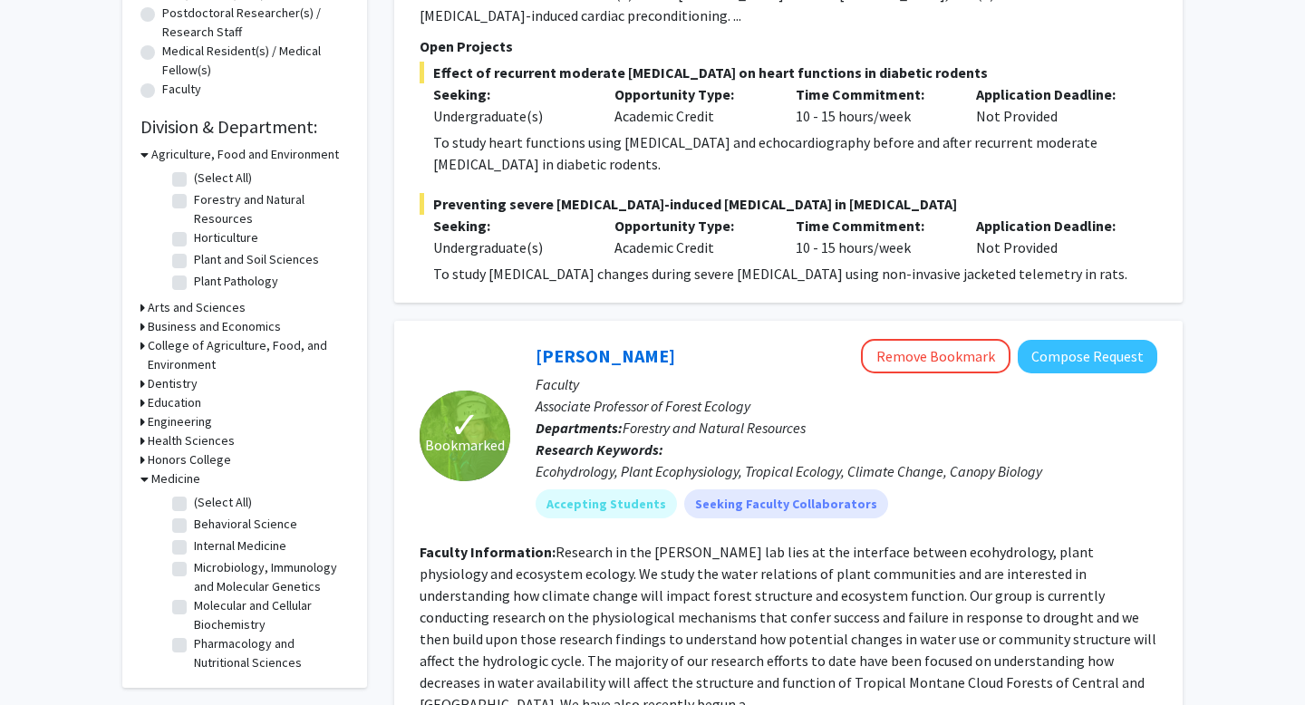
click at [239, 501] on label "(Select All)" at bounding box center [223, 502] width 58 height 19
click at [206, 501] on input "(Select All)" at bounding box center [200, 499] width 12 height 12
checkbox input "true"
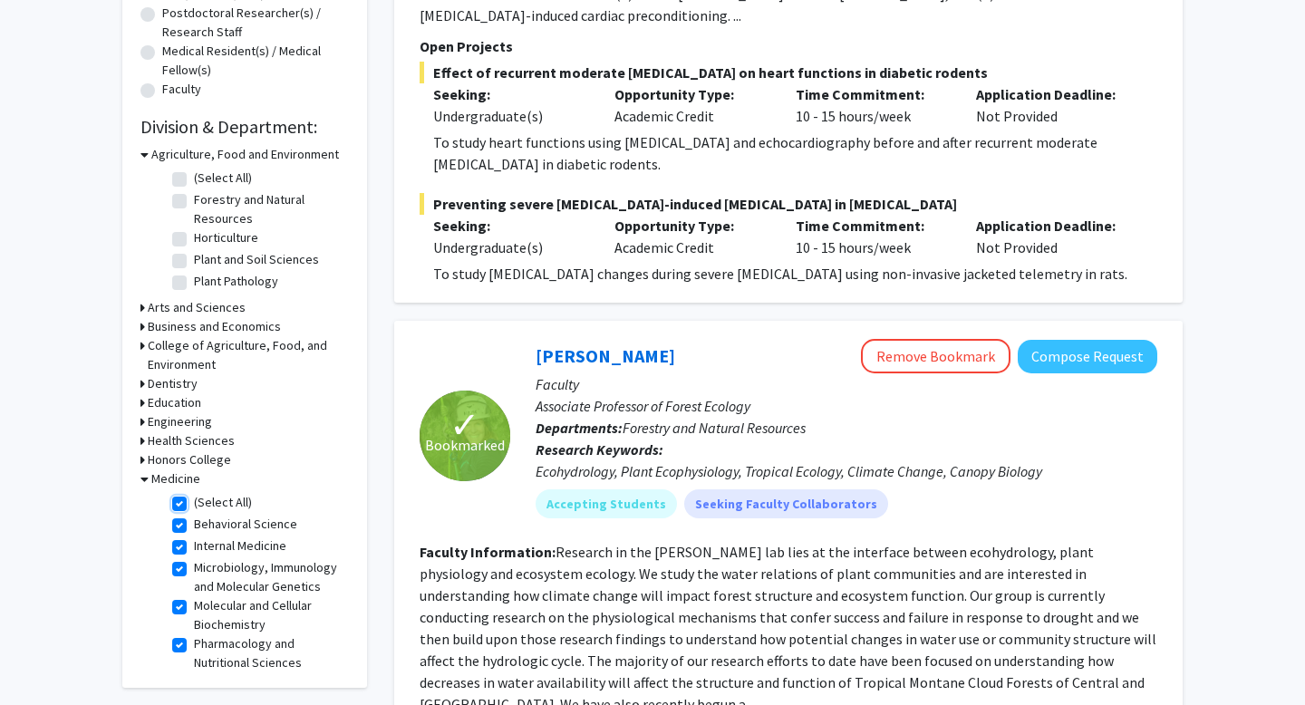
checkbox input "true"
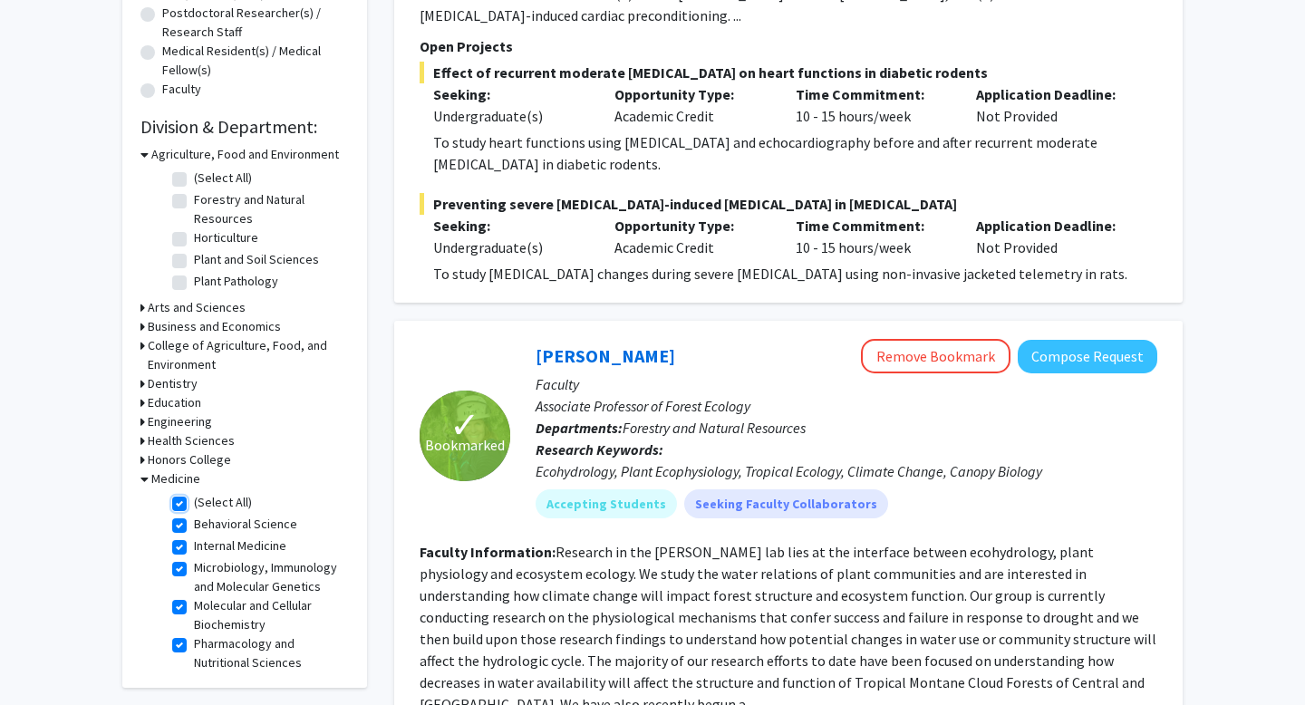
checkbox input "true"
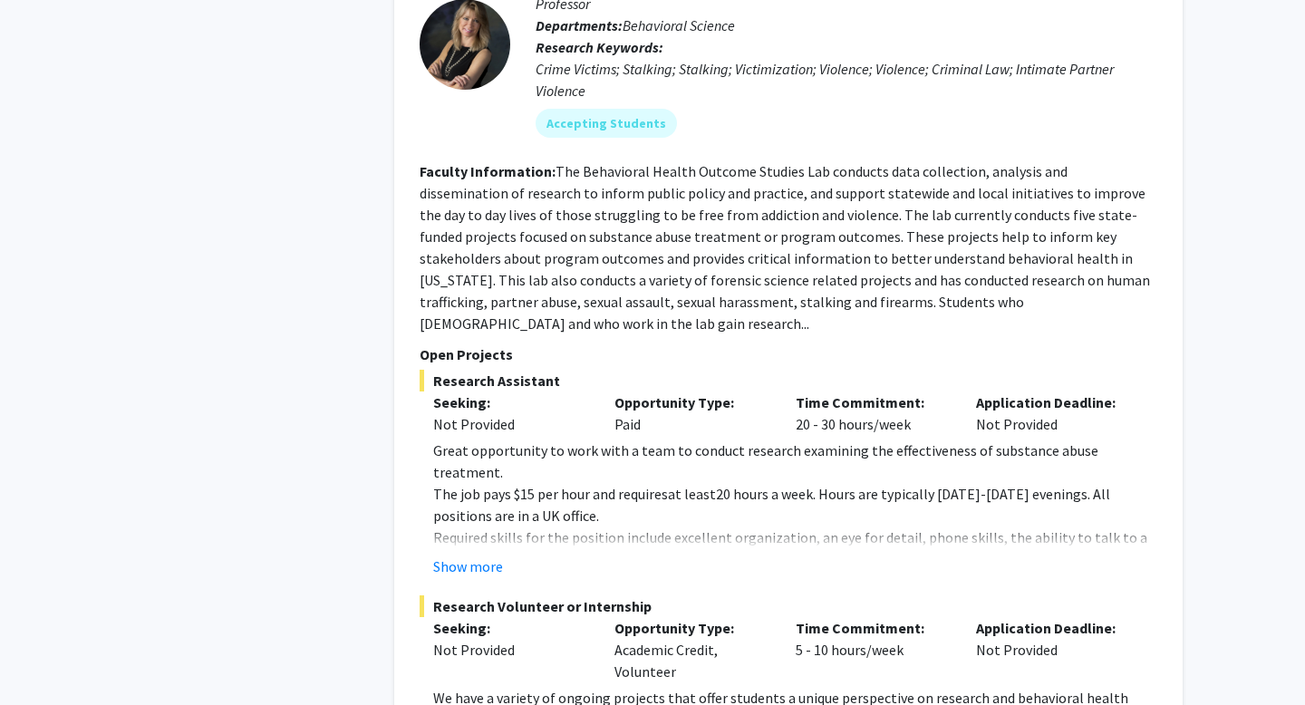
scroll to position [5632, 0]
click at [480, 554] on button "Show more" at bounding box center [468, 565] width 70 height 22
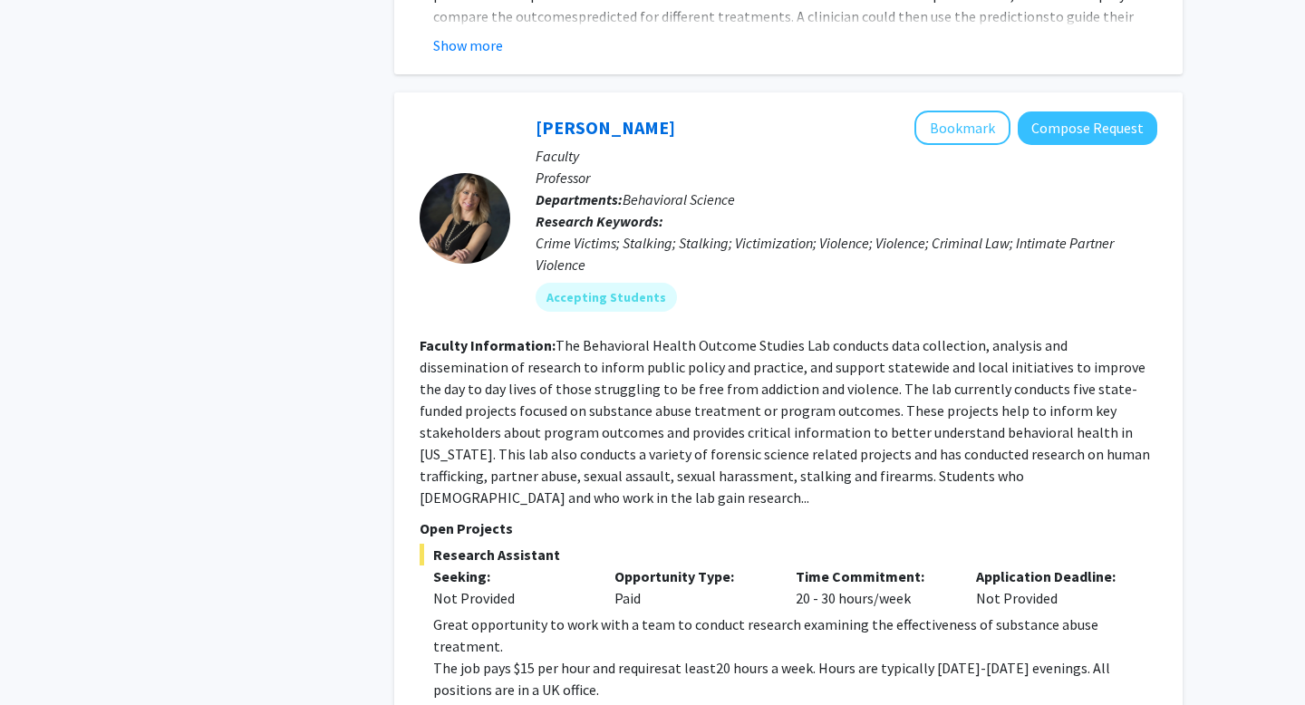
scroll to position [5443, 0]
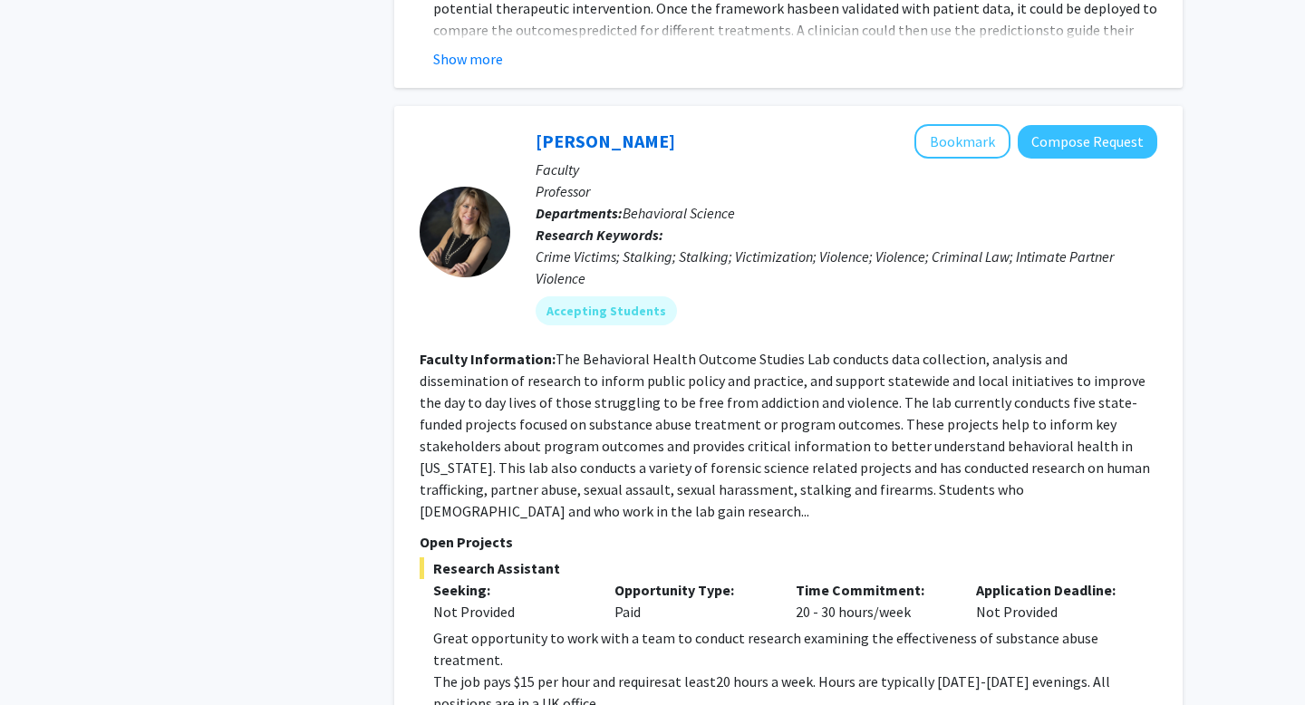
click at [1098, 106] on div "[PERSON_NAME] Bookmark Compose Request Faculty Professor Departments: Behaviora…" at bounding box center [788, 684] width 788 height 1156
click at [1098, 125] on button "Compose Request" at bounding box center [1087, 142] width 140 height 34
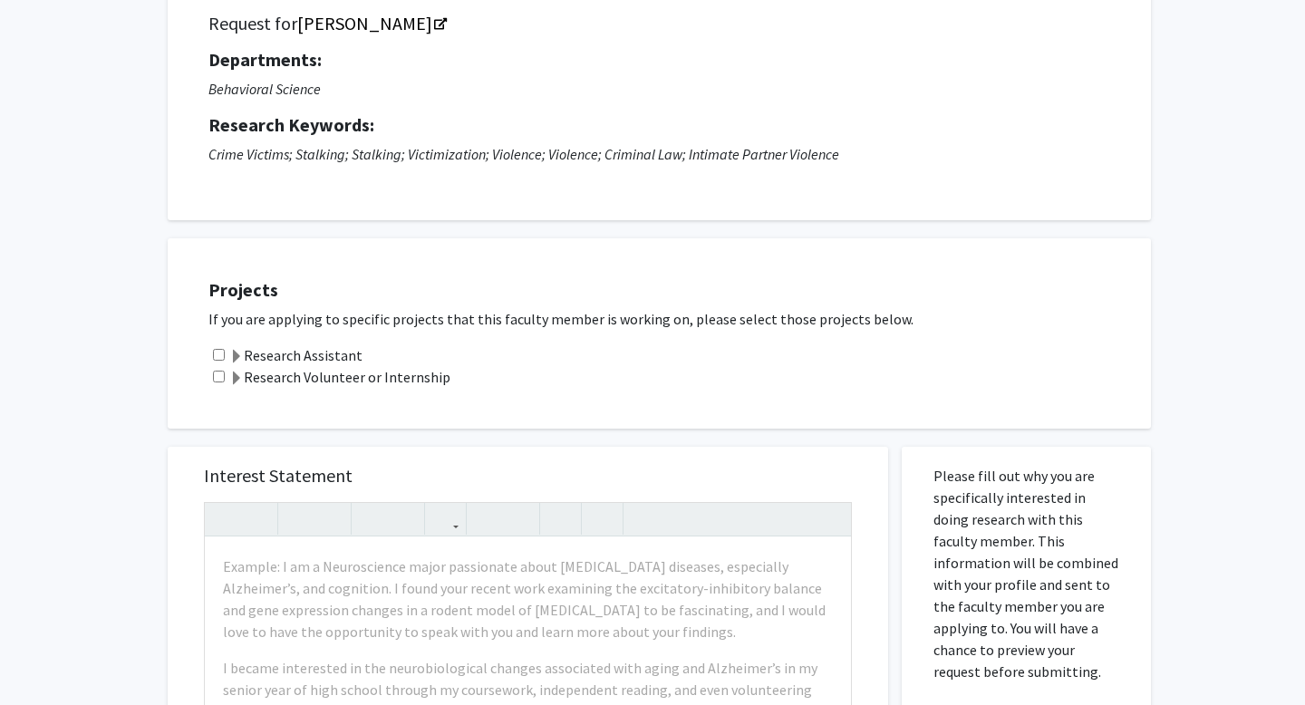
scroll to position [236, 0]
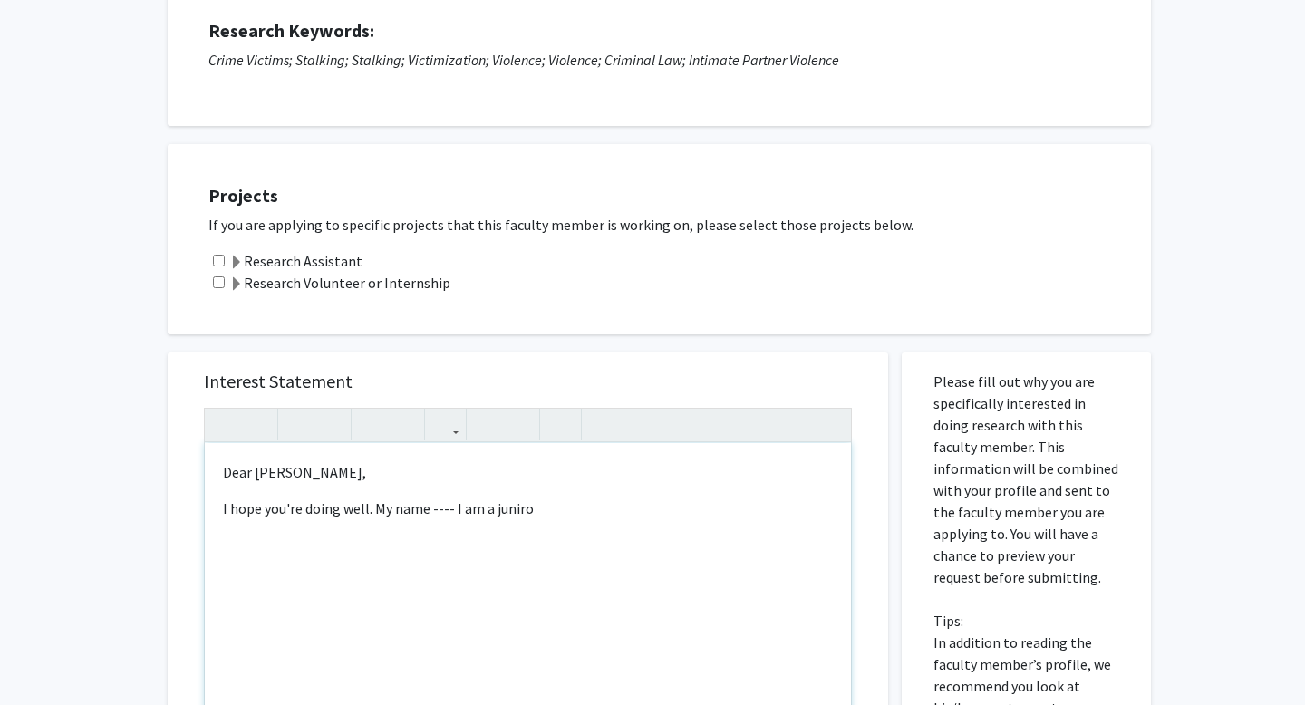
type textarea "<p>Dear [PERSON_NAME],</p><p>I hope you're doing well. My name ---- I am a juni…"
